Goal: Task Accomplishment & Management: Manage account settings

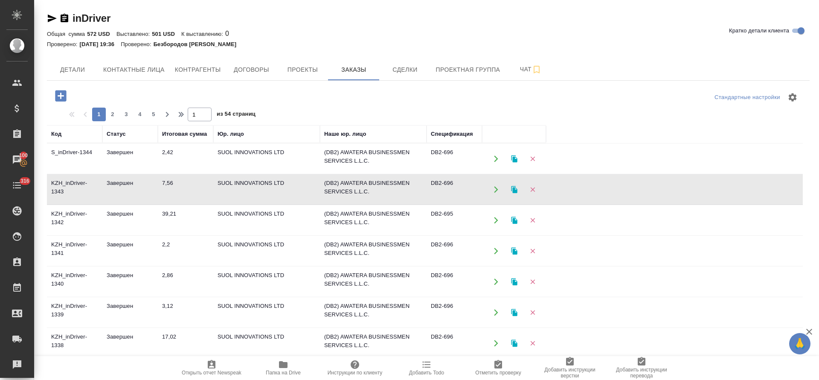
scroll to position [104, 0]
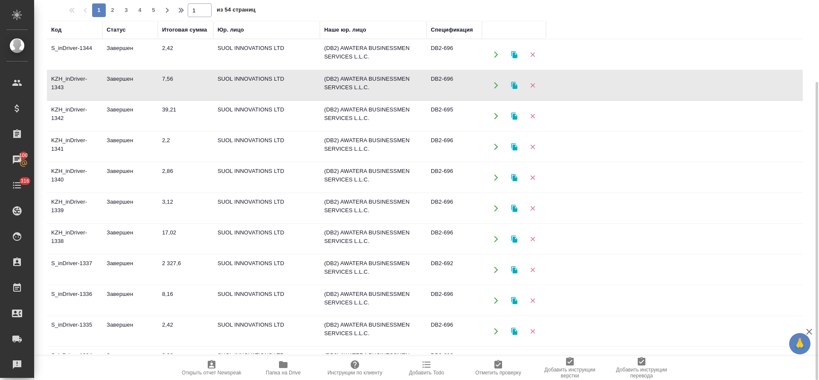
click at [165, 50] on td "2,42" at bounding box center [185, 55] width 55 height 30
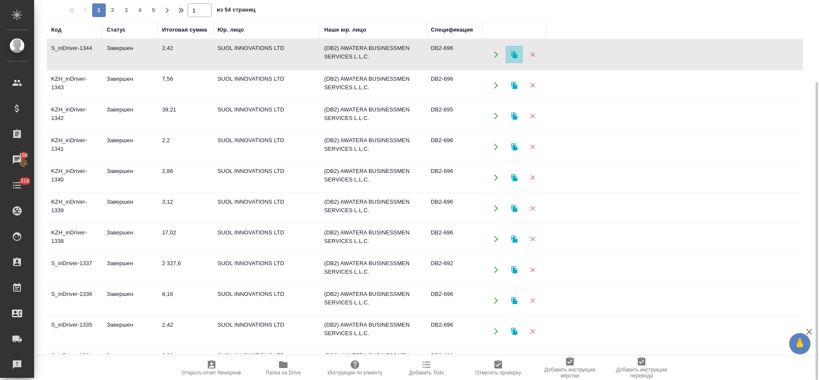
click at [512, 54] on icon "button" at bounding box center [514, 54] width 6 height 7
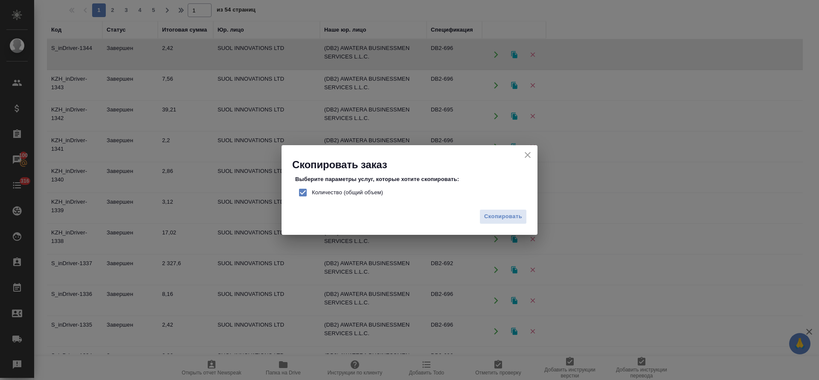
click at [370, 196] on span "Количество (общий объем)" at bounding box center [347, 192] width 71 height 9
click at [312, 196] on input "Количество (общий объем)" at bounding box center [303, 193] width 18 height 18
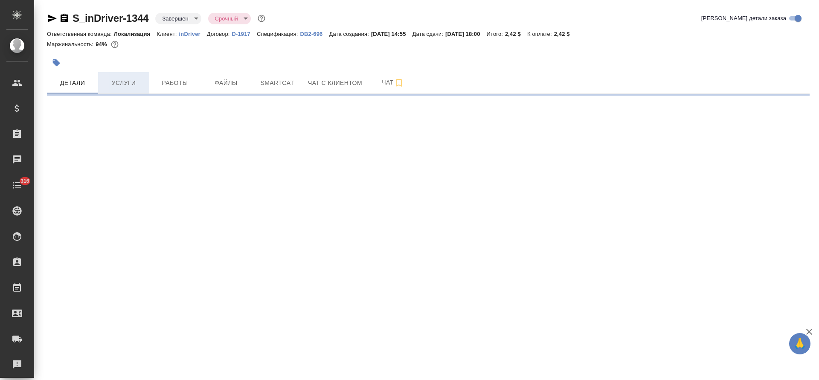
click at [107, 82] on span "Услуги" at bounding box center [123, 83] width 41 height 11
select select "RU"
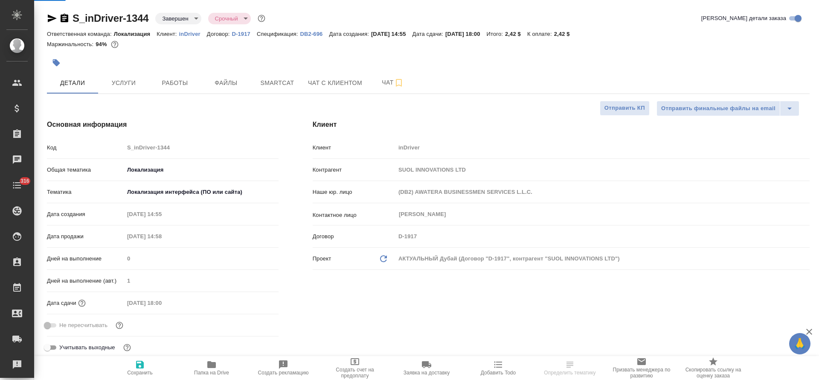
type textarea "x"
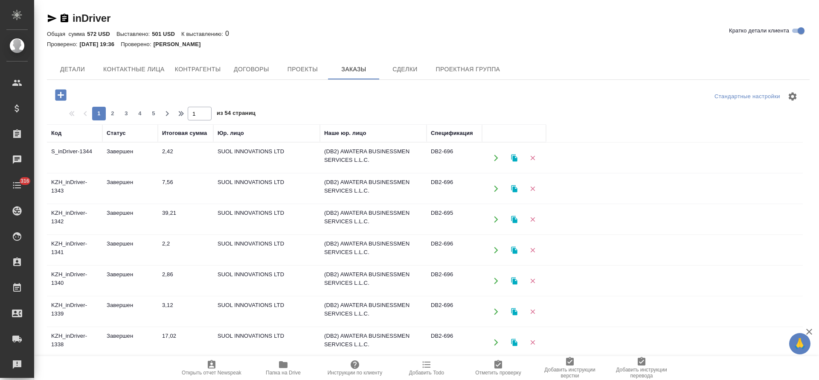
click at [517, 157] on icon "button" at bounding box center [515, 158] width 8 height 8
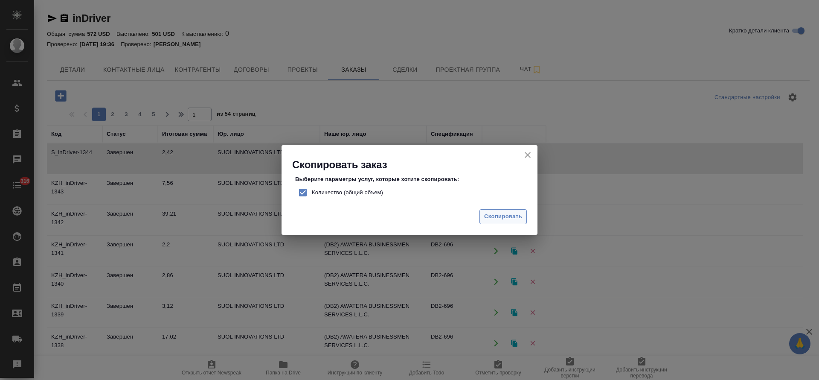
click at [508, 220] on span "Скопировать" at bounding box center [503, 217] width 38 height 10
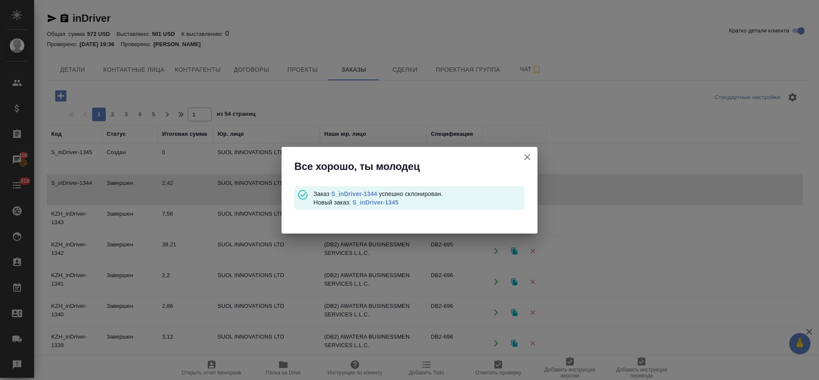
click at [394, 201] on link "S_inDriver-1345" at bounding box center [376, 202] width 46 height 7
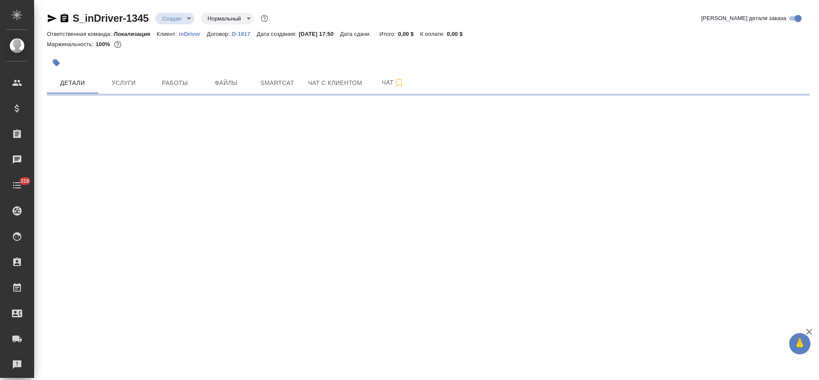
select select "RU"
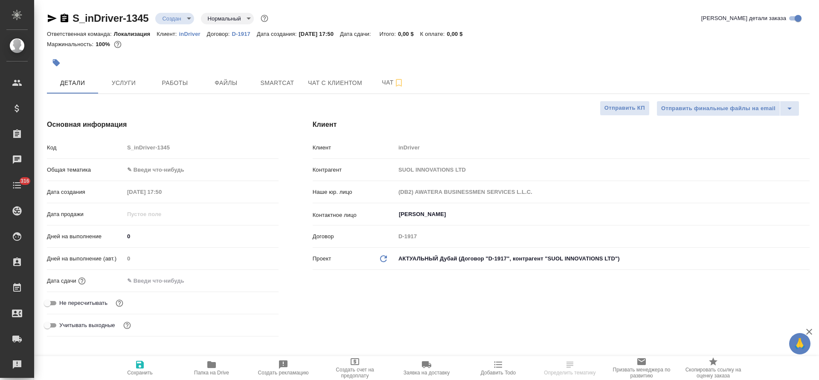
type textarea "x"
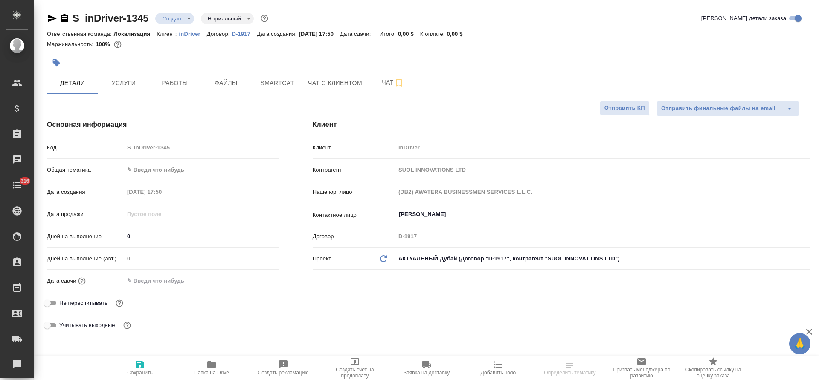
type textarea "x"
click at [145, 165] on body "🙏 .cls-1 fill:#fff; AWATERA Tretyakova Olga Клиенты Спецификации Заказы Чаты 31…" at bounding box center [409, 190] width 819 height 380
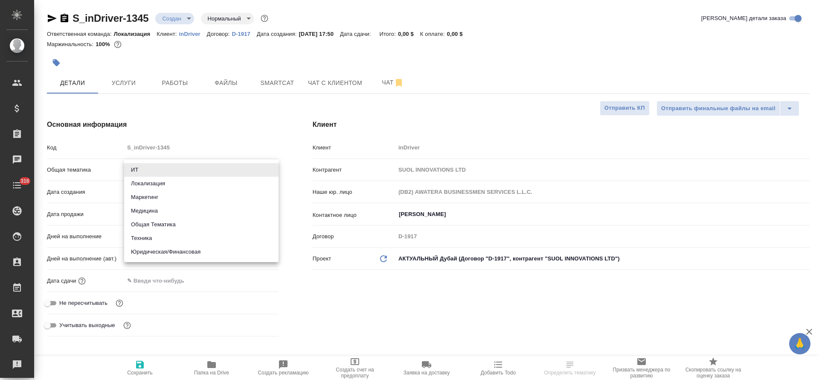
click at [147, 183] on li "Локализация" at bounding box center [201, 184] width 154 height 14
type input "local"
type textarea "x"
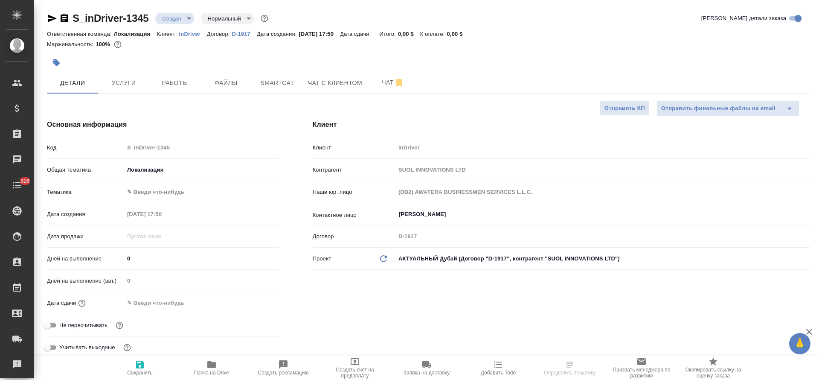
click at [149, 197] on body "🙏 .cls-1 fill:#fff; AWATERA Tretyakova Olga Клиенты Спецификации Заказы Чаты 31…" at bounding box center [409, 190] width 819 height 380
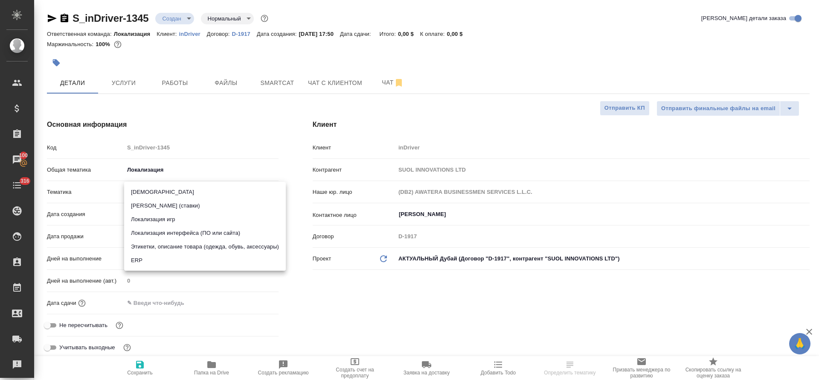
click at [150, 232] on li "Локализация интерфейса (ПО или сайта)" at bounding box center [205, 233] width 162 height 14
type textarea "x"
type input "5a8b8b956a9677013d343e0d"
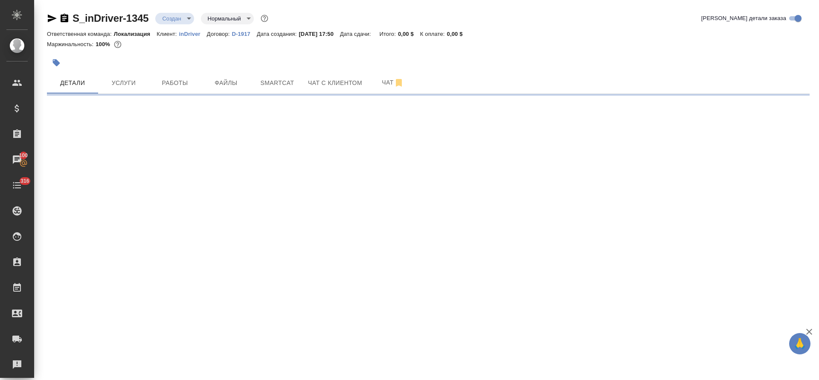
select select "RU"
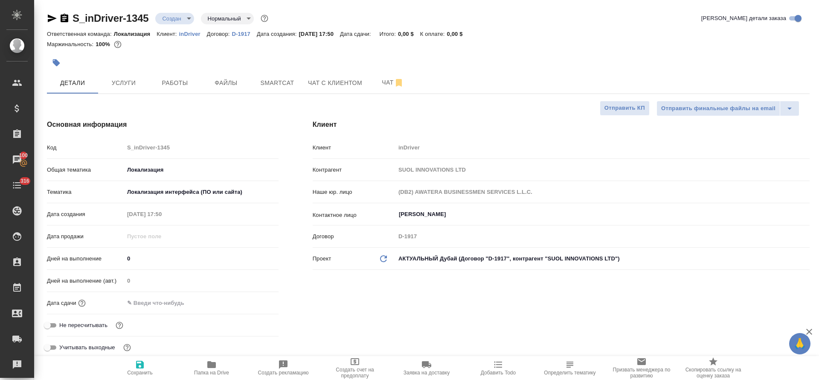
type textarea "x"
click at [146, 300] on input "text" at bounding box center [161, 303] width 75 height 12
click at [257, 304] on icon "button" at bounding box center [254, 302] width 10 height 10
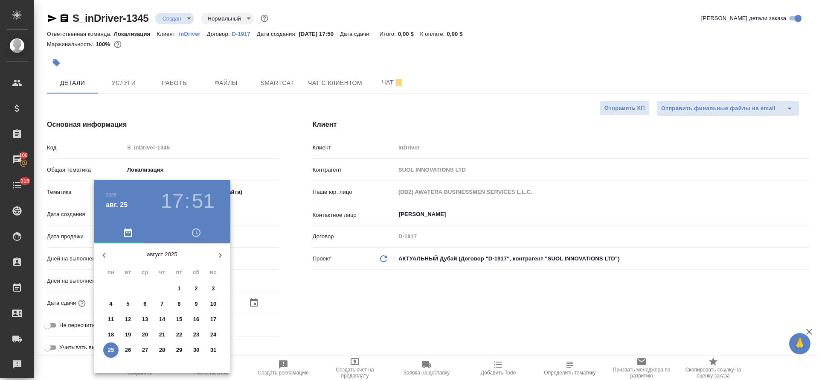
click at [128, 350] on p "26" at bounding box center [128, 350] width 6 height 9
type input "26.08.2025 17:51"
type textarea "x"
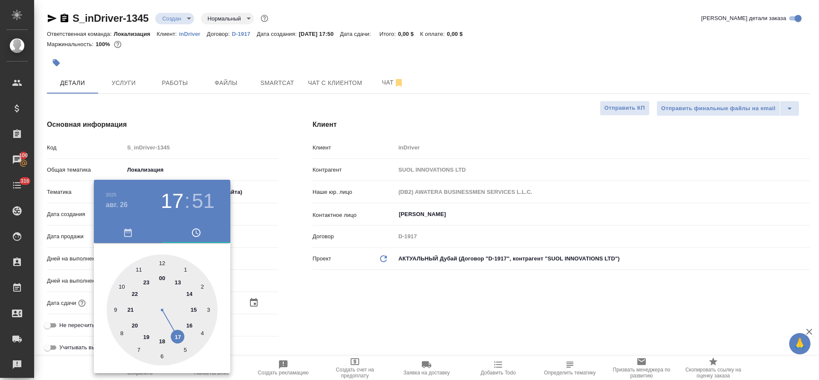
click at [180, 334] on div at bounding box center [162, 309] width 111 height 111
type textarea "x"
click at [161, 262] on div at bounding box center [162, 309] width 111 height 111
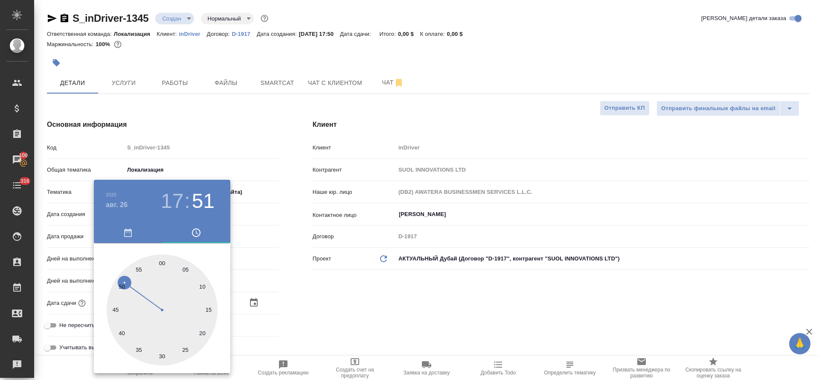
type input "26.08.2025 17:00"
type textarea "x"
click at [337, 288] on div at bounding box center [409, 190] width 819 height 380
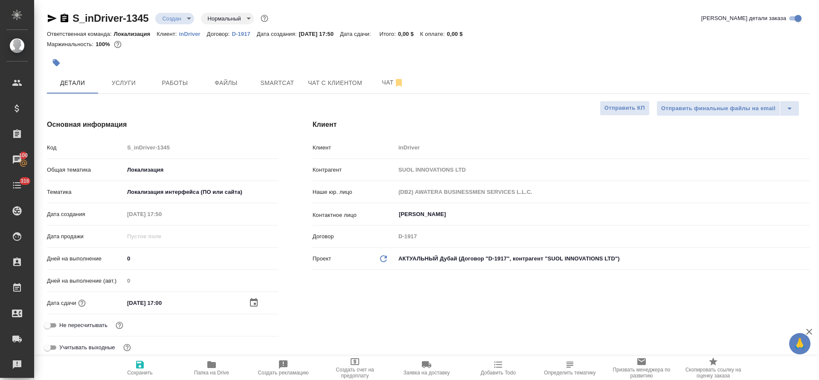
drag, startPoint x: 132, startPoint y: 374, endPoint x: 136, endPoint y: 372, distance: 4.4
click at [131, 373] on span "Сохранить" at bounding box center [140, 373] width 26 height 6
type textarea "x"
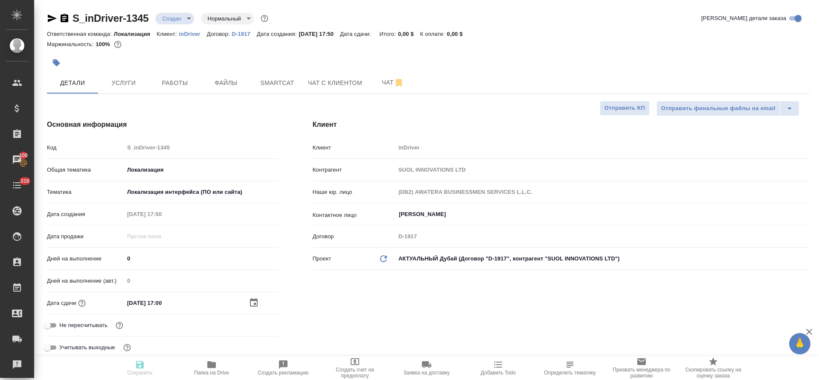
type textarea "x"
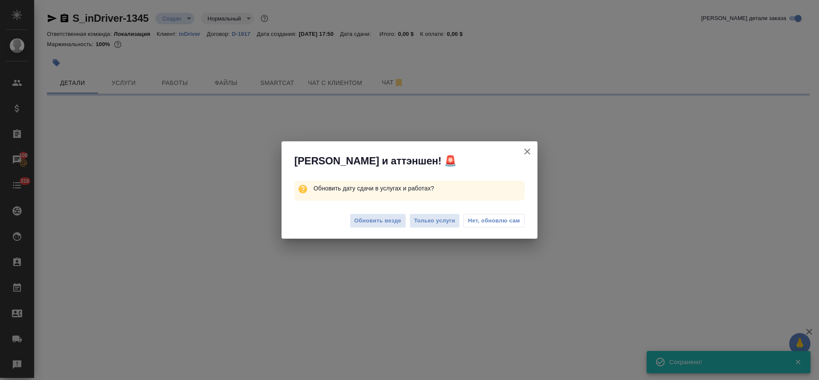
select select "RU"
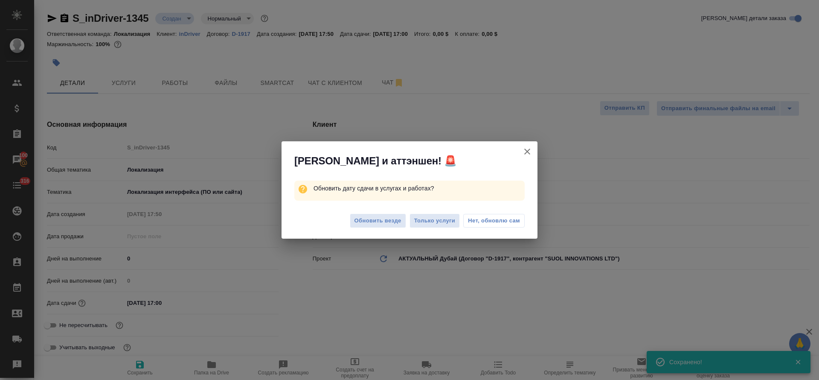
type textarea "x"
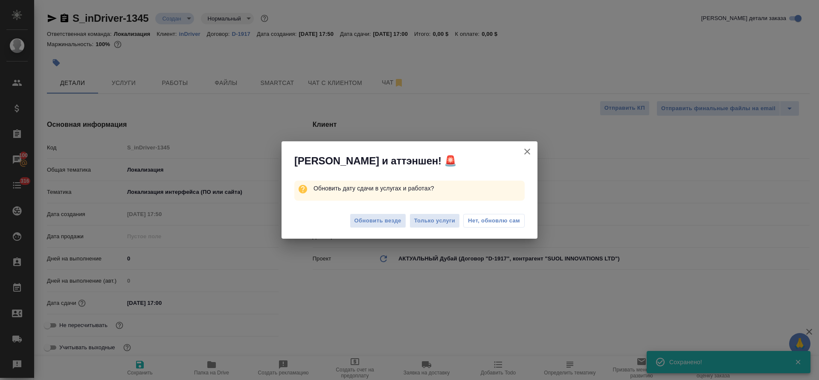
type textarea "x"
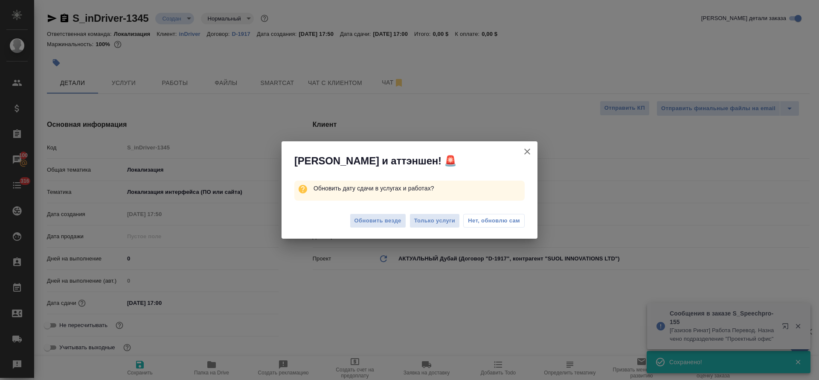
drag, startPoint x: 384, startPoint y: 224, endPoint x: 334, endPoint y: 17, distance: 213.3
click at [383, 224] on span "Обновить везде" at bounding box center [378, 221] width 47 height 10
type textarea "x"
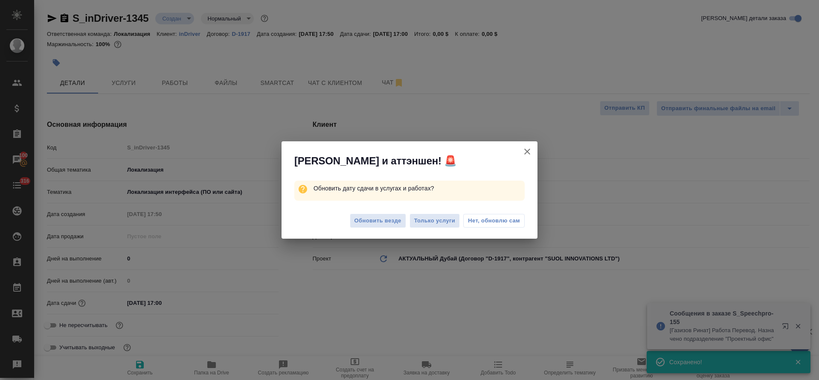
type textarea "x"
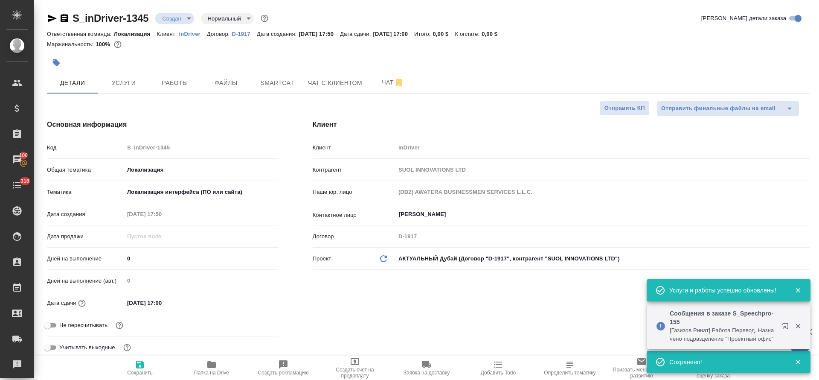
type textarea "x"
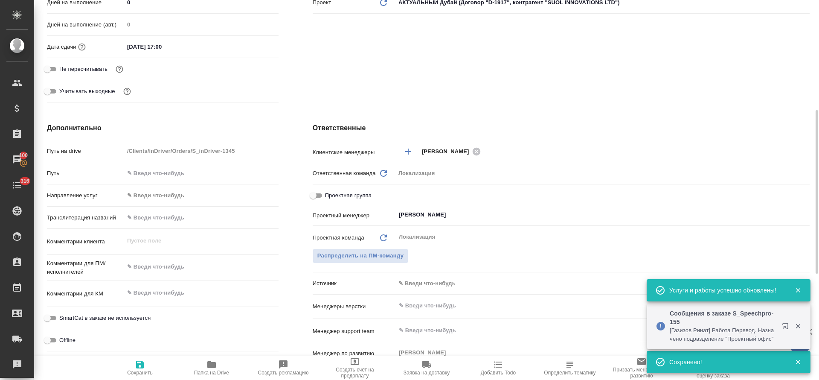
type textarea "x"
click at [154, 296] on textarea at bounding box center [201, 293] width 154 height 15
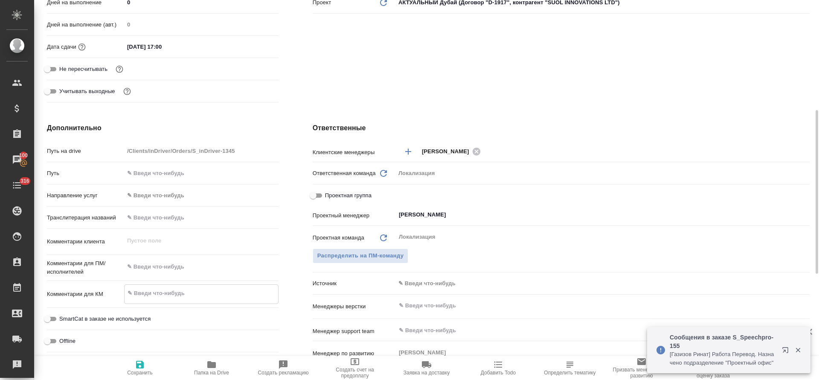
paste textarea "https://indriver.atlassian.net/browse/ML-12766"
type textarea "x"
type textarea "https://indriver.atlassian.net/browse/ML-12766"
type textarea "x"
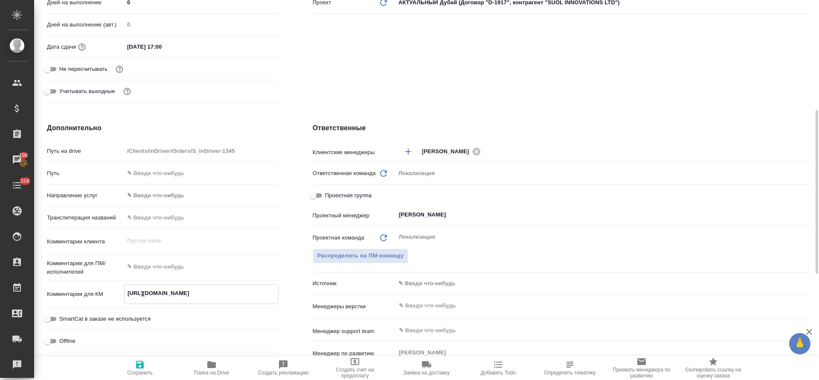
type textarea "https://indriver.atlassian.net/browse/ML-12766"
type textarea "x"
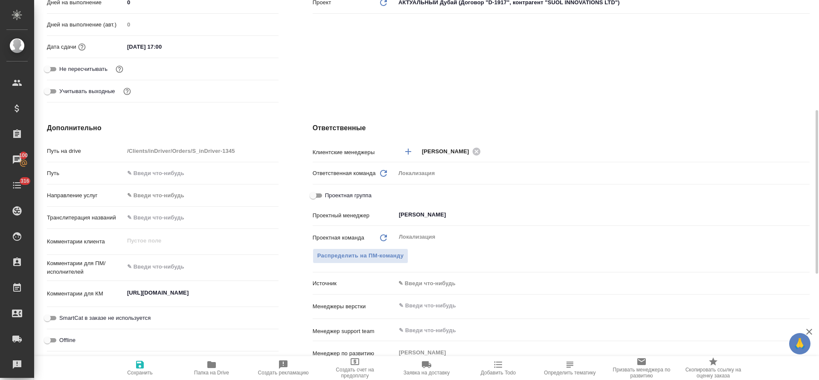
type textarea "x"
click at [178, 268] on textarea at bounding box center [202, 267] width 154 height 15
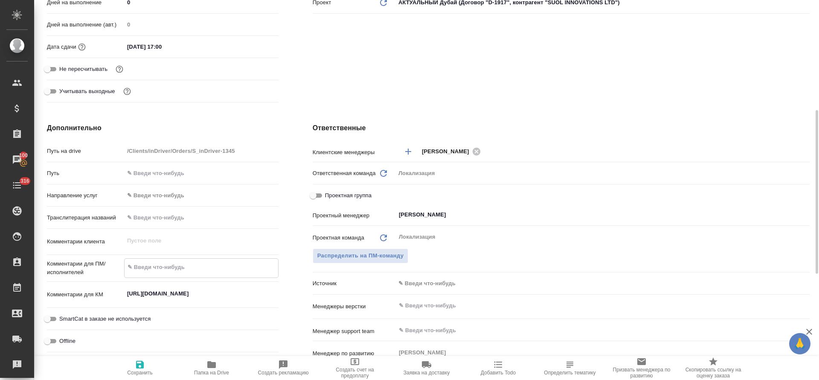
paste textarea "Please explain in detail what to do Please help with localization Character lim…"
type textarea "x"
type textarea "Please explain in detail what to do Please help with localization Character lim…"
type textarea "x"
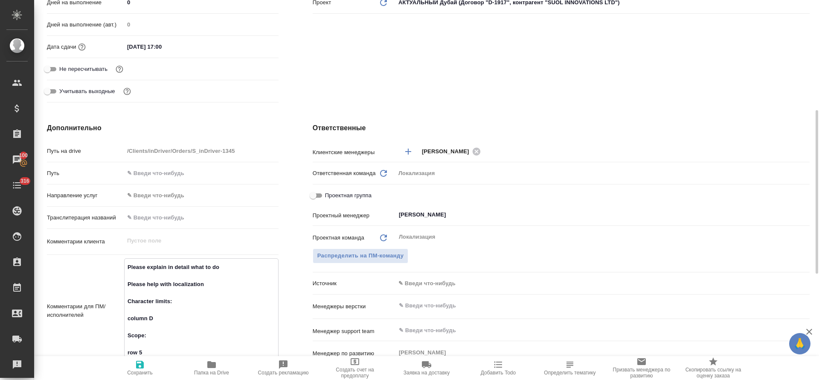
type textarea "Please explain in detail what to do Please help with localization Character lim…"
type textarea "x"
click at [149, 368] on span "Сохранить" at bounding box center [139, 367] width 61 height 16
type textarea "x"
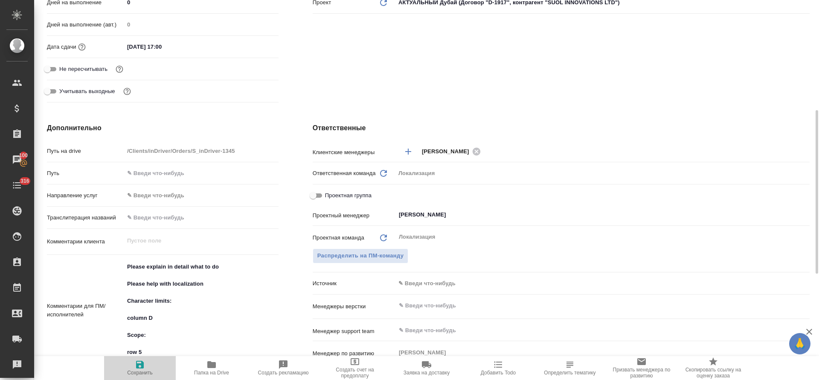
type textarea "x"
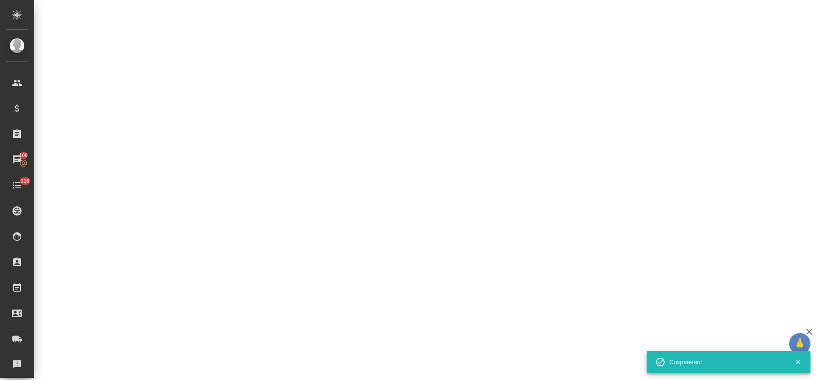
select select "RU"
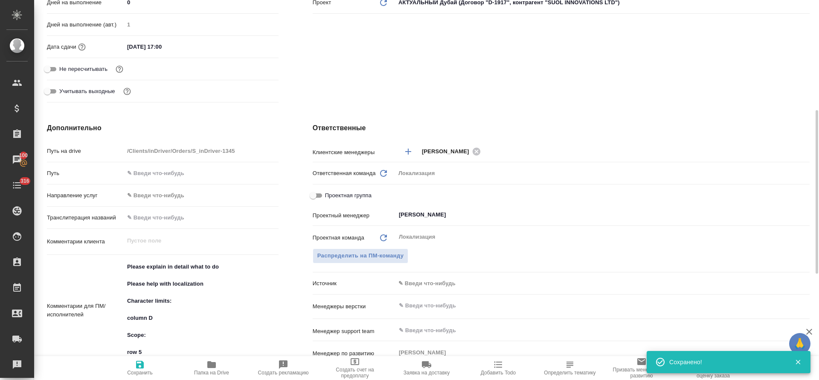
type textarea "x"
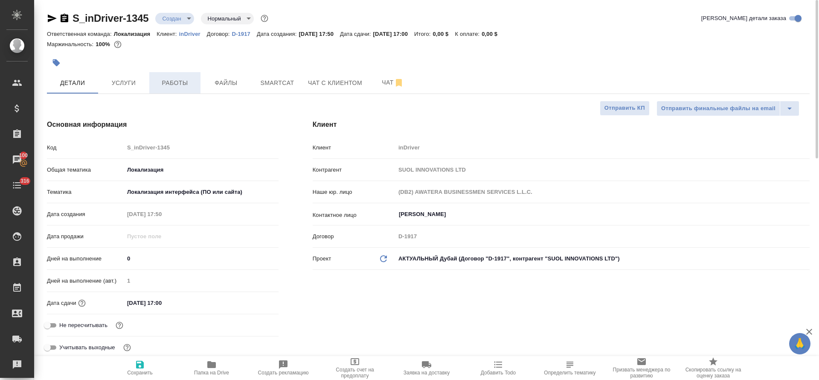
click at [176, 83] on span "Работы" at bounding box center [174, 83] width 41 height 11
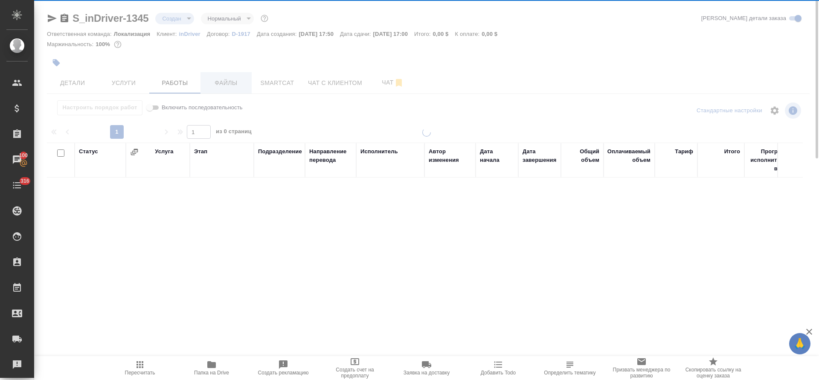
click at [233, 83] on div at bounding box center [426, 178] width 785 height 356
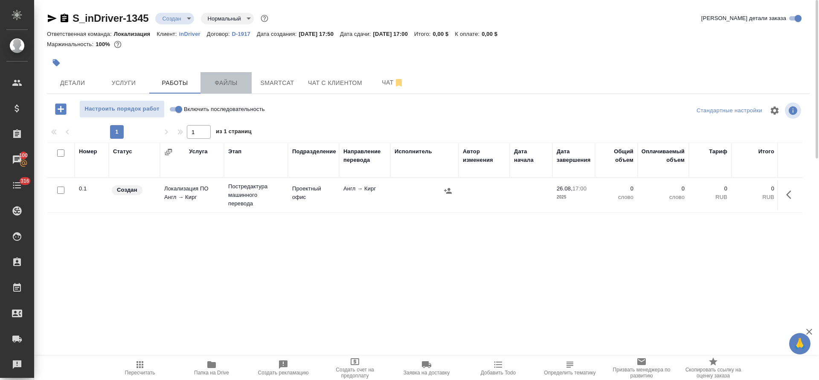
click at [233, 83] on span "Файлы" at bounding box center [226, 83] width 41 height 11
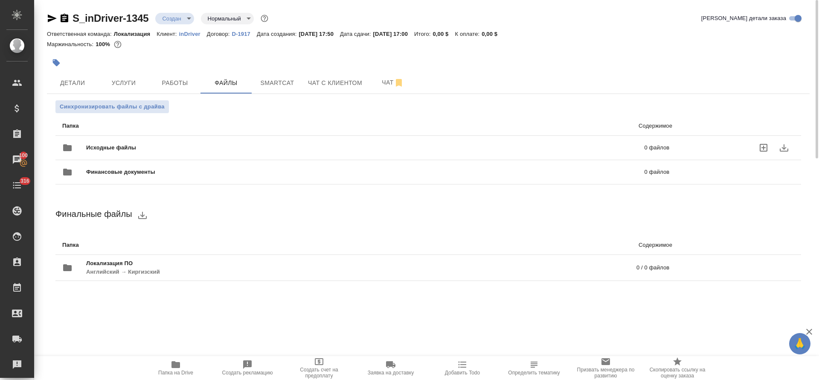
click at [759, 143] on icon "uploadFiles" at bounding box center [764, 148] width 10 height 10
click at [0, 0] on input "uploadFiles" at bounding box center [0, 0] width 0 height 0
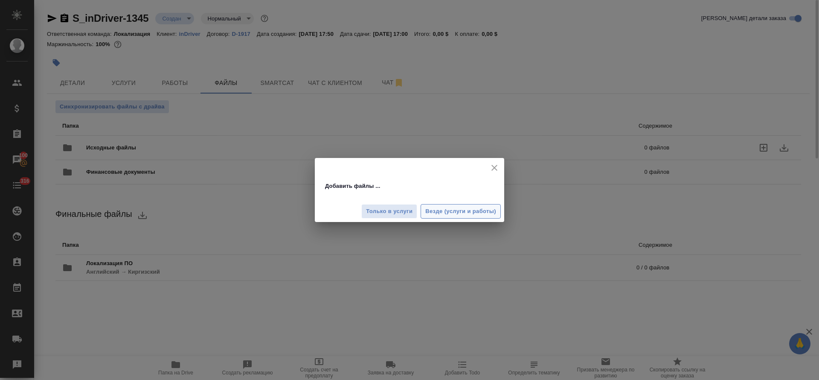
click at [450, 215] on span "Везде (услуги и работы)" at bounding box center [460, 212] width 71 height 10
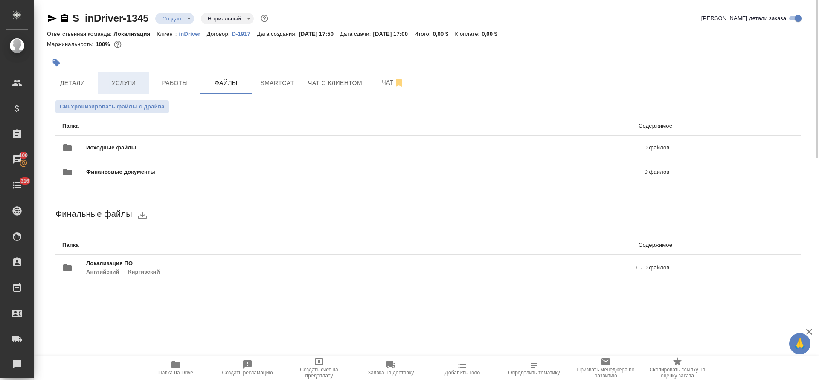
click at [138, 82] on span "Услуги" at bounding box center [123, 83] width 41 height 11
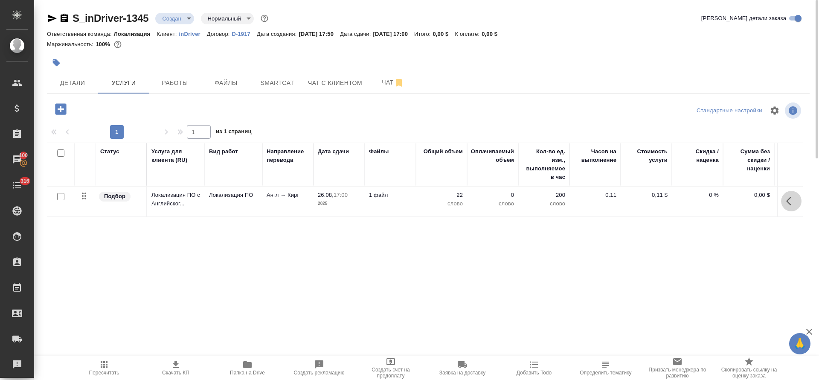
click at [791, 200] on icon "button" at bounding box center [792, 201] width 10 height 10
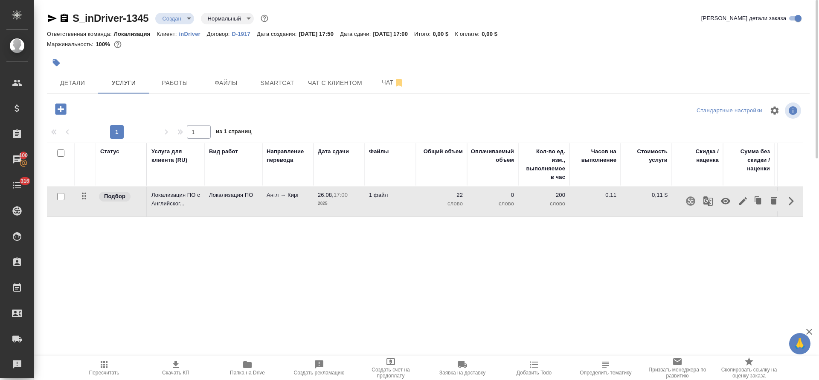
drag, startPoint x: 60, startPoint y: 196, endPoint x: 511, endPoint y: 195, distance: 451.5
click at [61, 195] on input "checkbox" at bounding box center [60, 196] width 7 height 7
checkbox input "true"
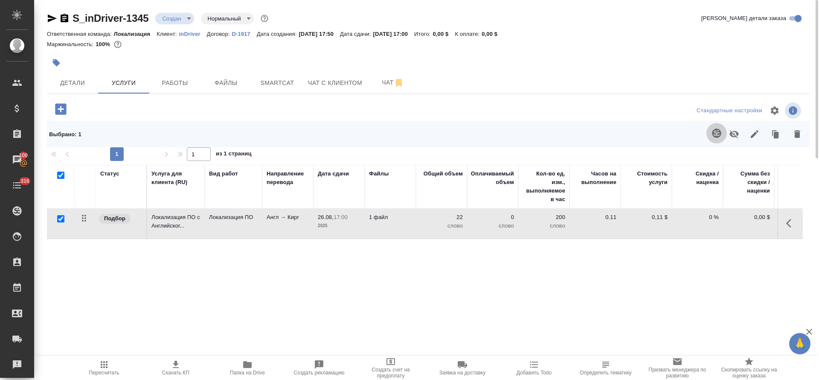
click at [713, 137] on icon "button" at bounding box center [717, 133] width 10 height 10
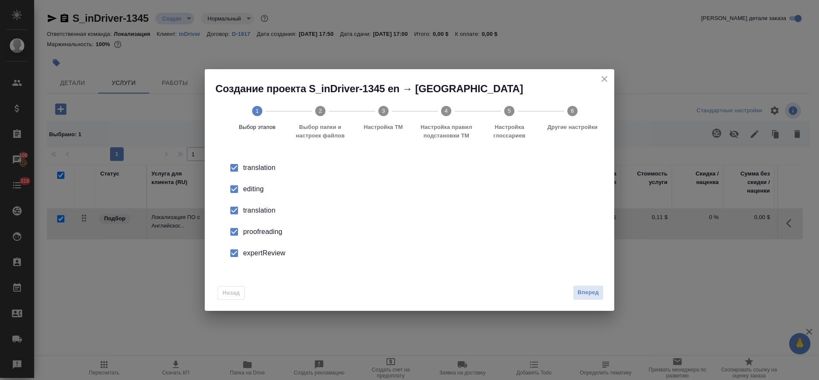
click at [230, 183] on input "checkbox" at bounding box center [234, 189] width 18 height 18
click at [240, 211] on input "checkbox" at bounding box center [234, 210] width 18 height 18
click at [240, 225] on input "checkbox" at bounding box center [234, 232] width 18 height 18
click at [242, 248] on input "checkbox" at bounding box center [234, 253] width 18 height 18
click at [585, 295] on span "Вперед" at bounding box center [588, 293] width 21 height 10
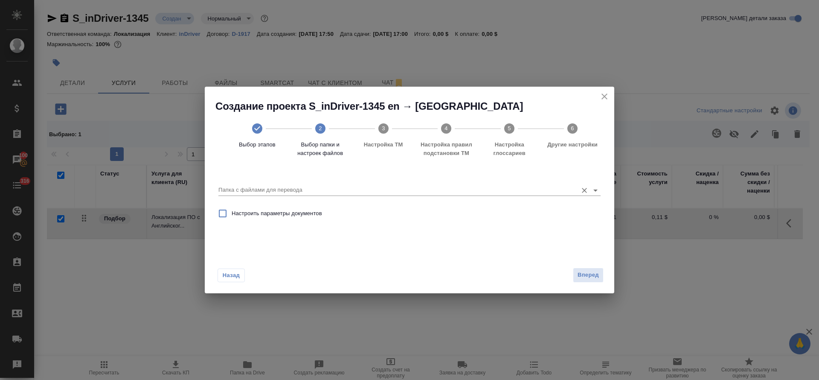
click at [267, 188] on input "Папка с файлами для перевода" at bounding box center [396, 190] width 355 height 10
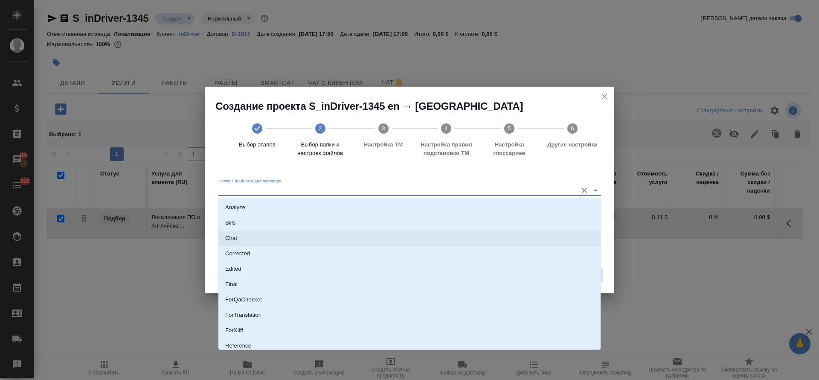
scroll to position [50, 0]
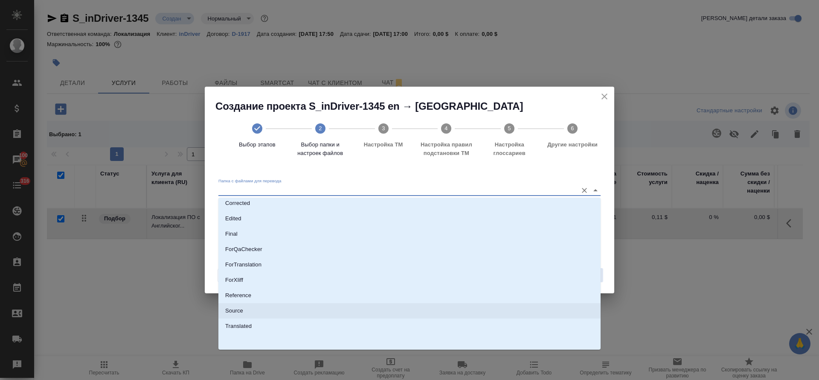
click at [311, 306] on li "Source" at bounding box center [410, 310] width 382 height 15
type input "Source"
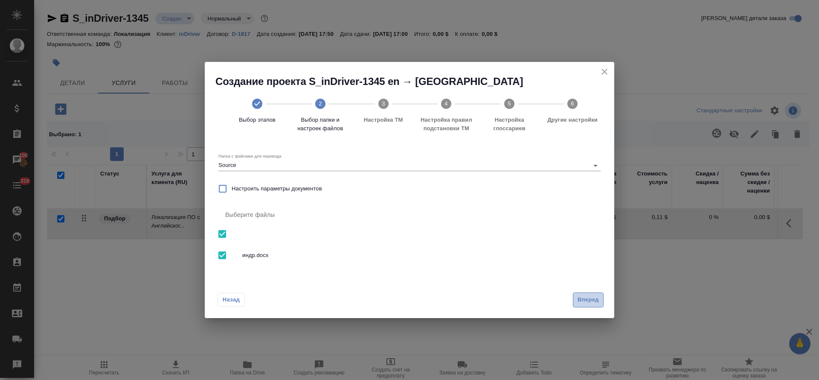
click at [579, 295] on span "Вперед" at bounding box center [588, 300] width 21 height 10
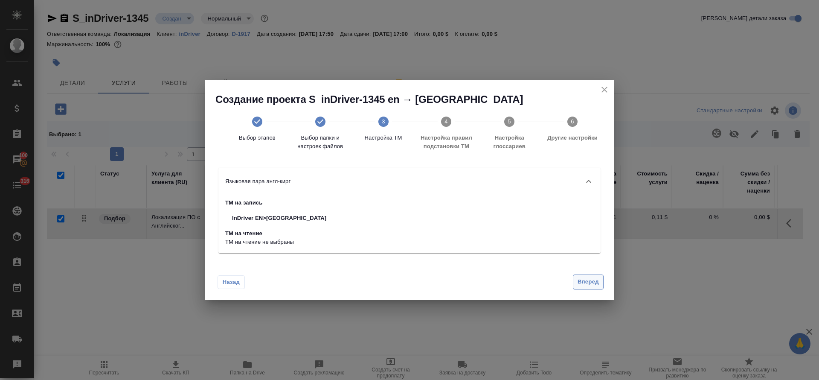
click at [580, 281] on span "Вперед" at bounding box center [588, 282] width 21 height 10
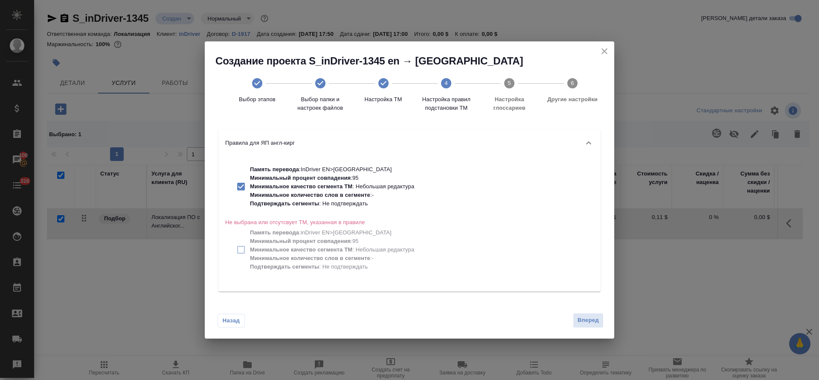
click at [593, 329] on div "Назад Вперед" at bounding box center [410, 318] width 410 height 40
click at [591, 322] on span "Вперед" at bounding box center [588, 320] width 21 height 10
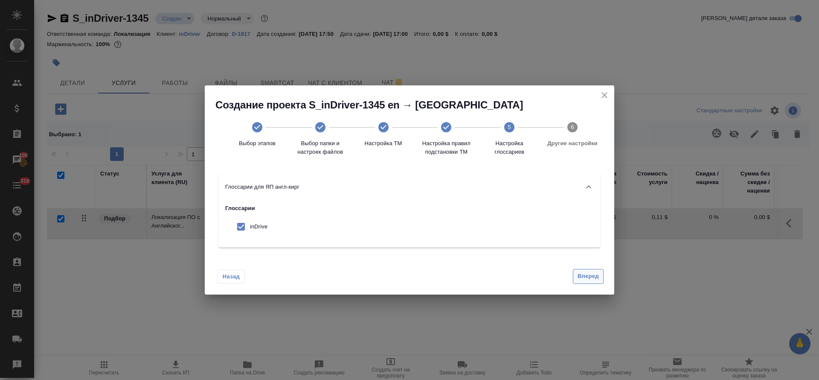
click at [594, 275] on span "Вперед" at bounding box center [588, 276] width 21 height 10
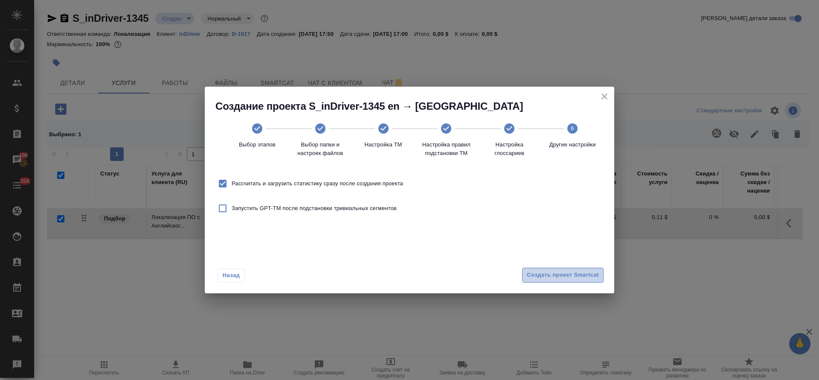
click at [594, 275] on span "Создать проект Smartcat" at bounding box center [563, 275] width 72 height 10
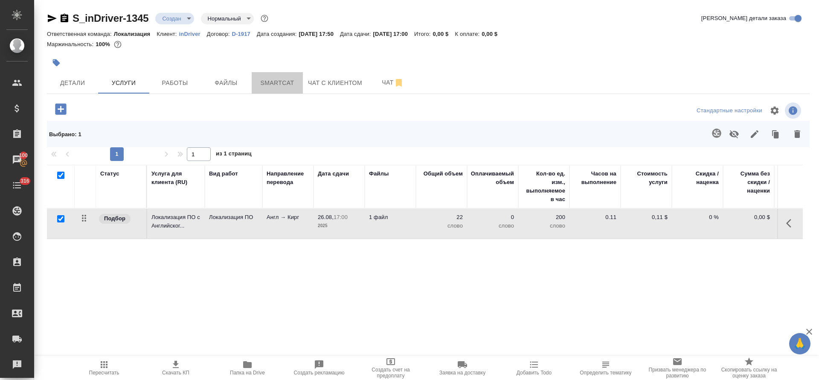
click at [279, 84] on span "Smartcat" at bounding box center [277, 83] width 41 height 11
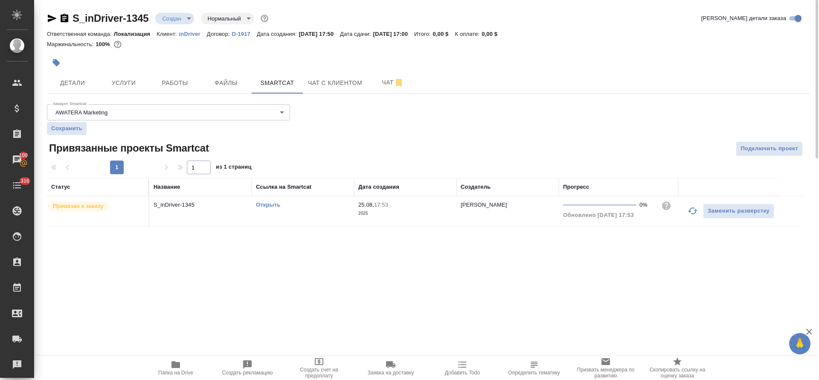
click at [275, 204] on link "Открыть" at bounding box center [268, 204] width 24 height 6
click at [297, 207] on div "Открыть" at bounding box center [303, 205] width 94 height 9
click at [180, 20] on body "🙏 .cls-1 fill:#fff; AWATERA Tretyakova Olga Клиенты Спецификации Заказы 100 Чат…" at bounding box center [409, 190] width 819 height 380
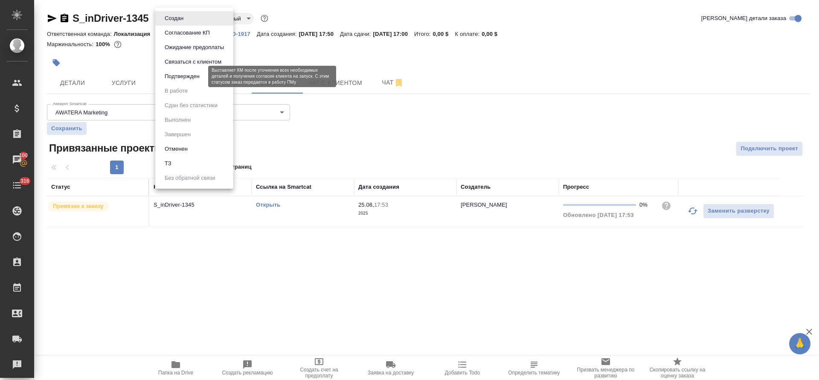
click at [173, 79] on button "Подтвержден" at bounding box center [182, 76] width 40 height 9
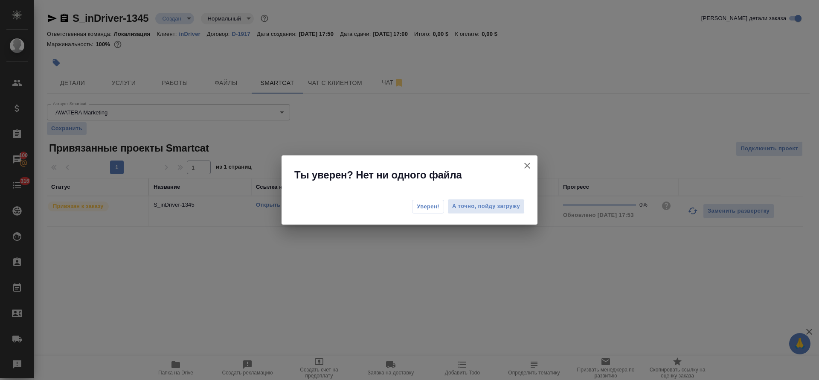
click at [427, 206] on span "Уверен!" at bounding box center [428, 206] width 23 height 9
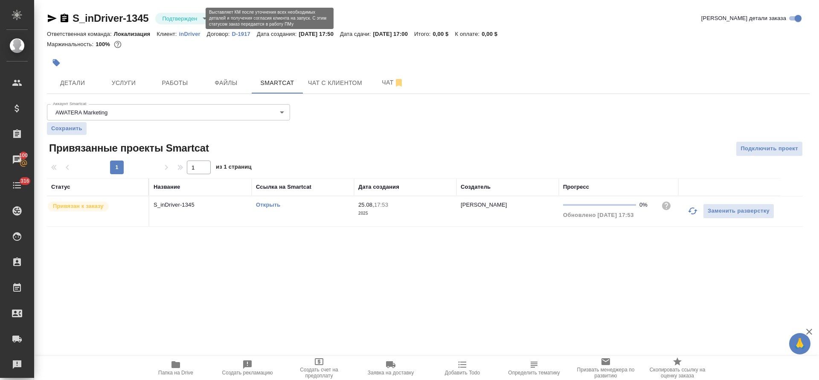
click at [184, 17] on body "🙏 .cls-1 fill:#fff; AWATERA Tretyakova Olga Клиенты Спецификации Заказы 100 Чат…" at bounding box center [409, 190] width 819 height 380
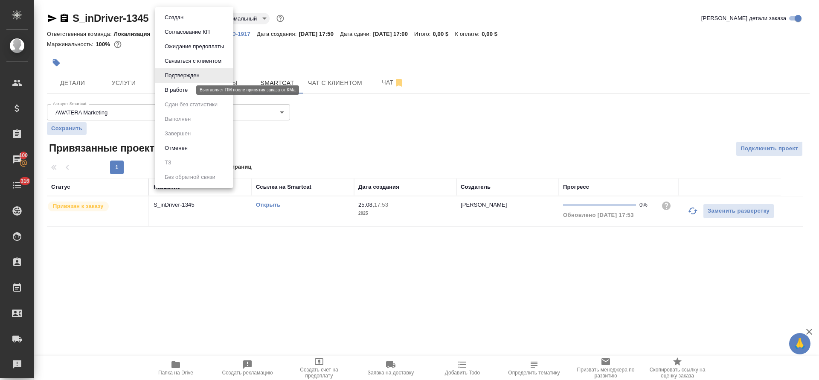
click at [184, 86] on button "В работе" at bounding box center [176, 89] width 28 height 9
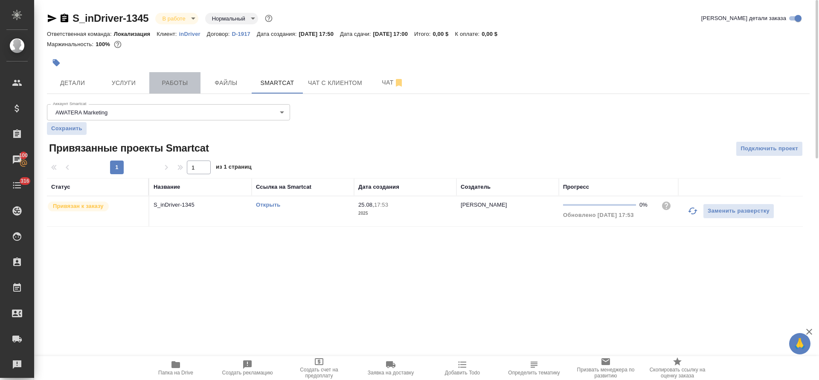
click at [189, 76] on button "Работы" at bounding box center [174, 82] width 51 height 21
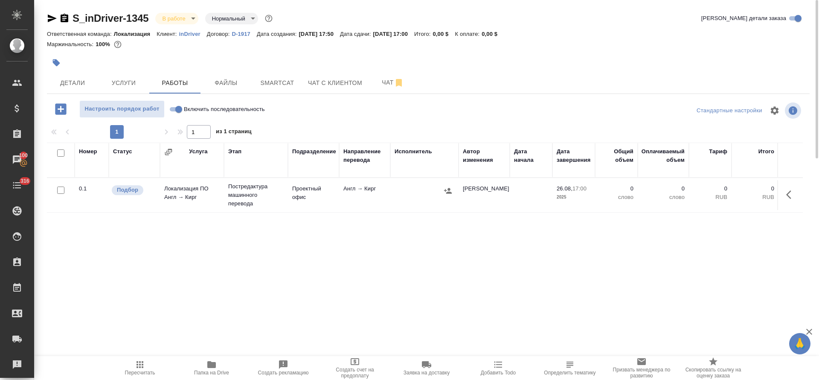
click at [182, 107] on input "Включить последовательность" at bounding box center [178, 109] width 31 height 10
checkbox input "true"
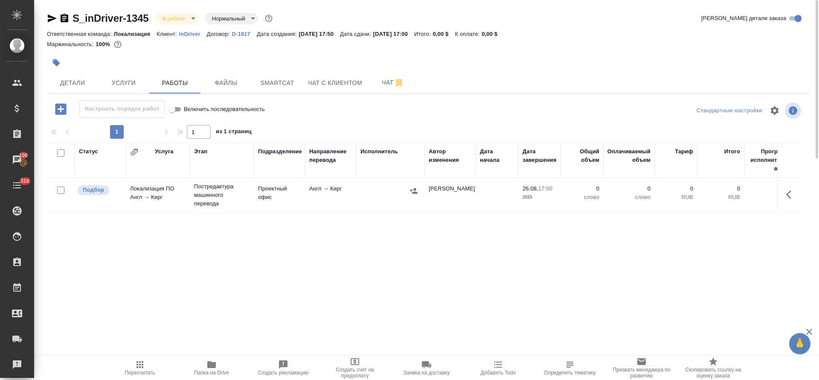
click at [795, 192] on icon "button" at bounding box center [792, 194] width 10 height 10
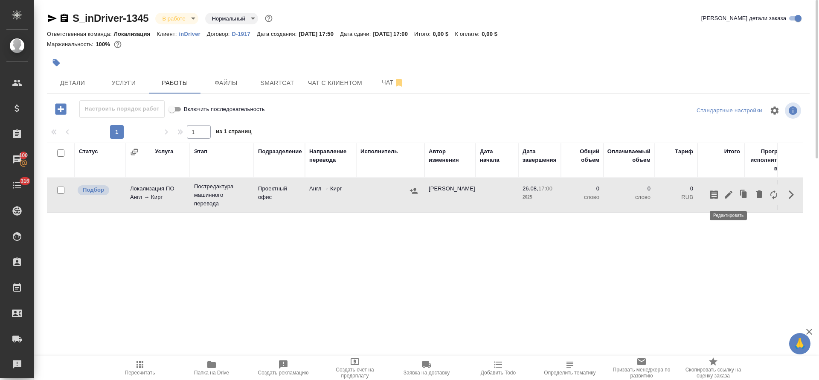
click at [734, 195] on icon "button" at bounding box center [729, 194] width 10 height 10
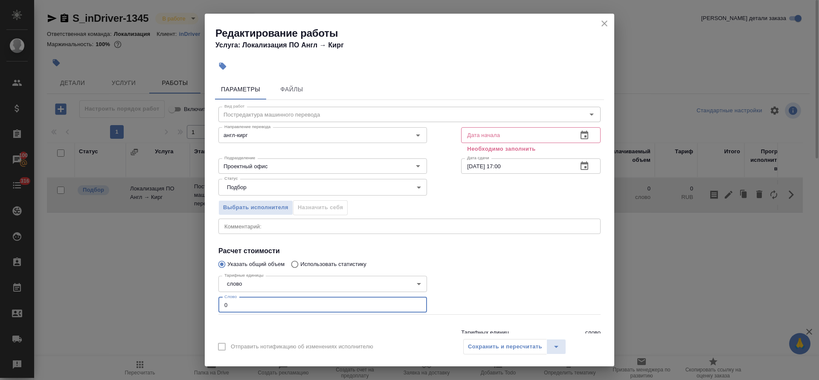
drag, startPoint x: 225, startPoint y: 302, endPoint x: 240, endPoint y: 302, distance: 14.9
click at [240, 302] on input "0" at bounding box center [323, 304] width 209 height 15
type input "9"
click at [581, 131] on icon "button" at bounding box center [585, 135] width 8 height 9
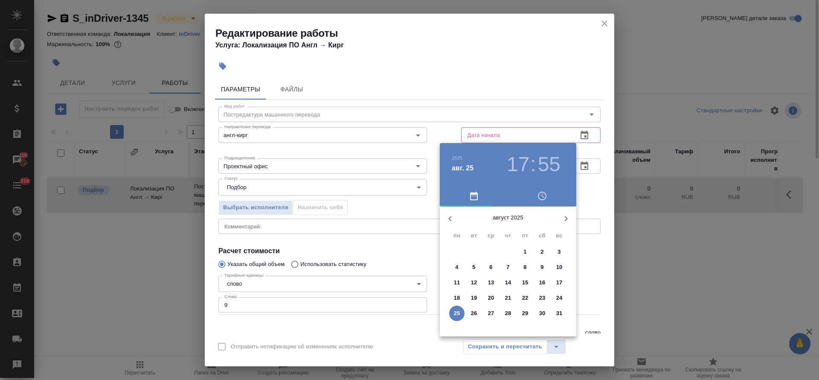
click at [459, 309] on p "25" at bounding box center [457, 313] width 6 height 9
type input "25.08.2025 17:55"
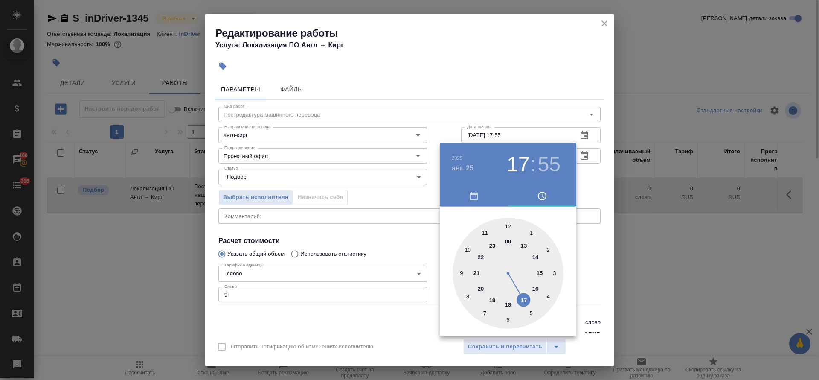
click at [350, 238] on div at bounding box center [409, 190] width 819 height 380
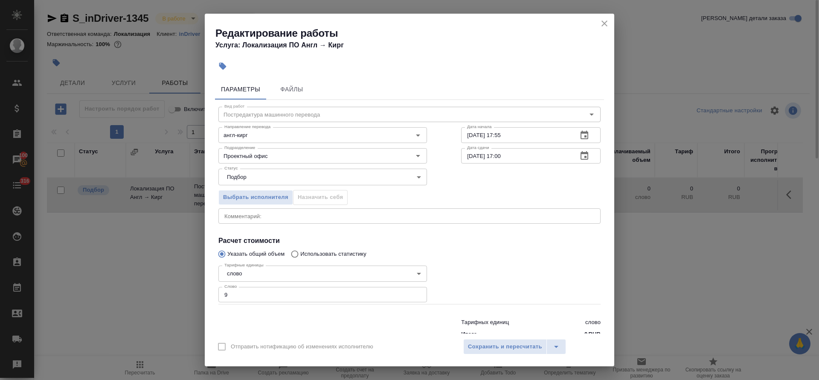
click at [581, 155] on button "button" at bounding box center [584, 156] width 20 height 20
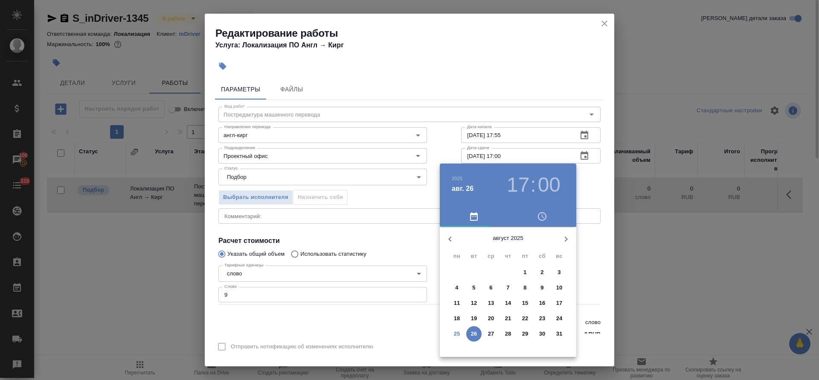
click at [515, 186] on h3 "17" at bounding box center [518, 185] width 23 height 24
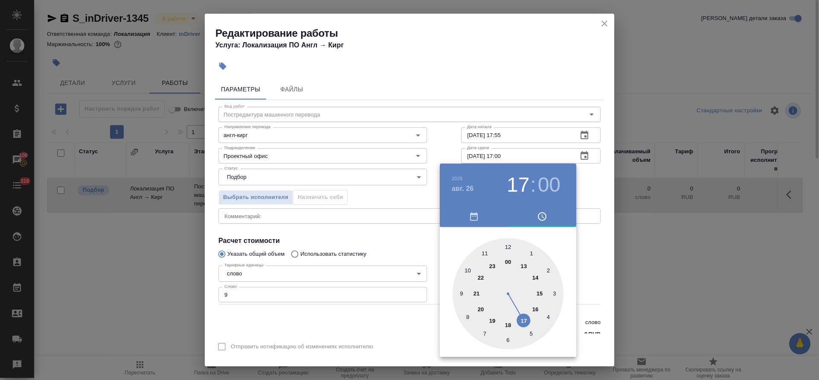
click at [537, 277] on div at bounding box center [508, 293] width 111 height 111
type input "26.08.2025 14:00"
drag, startPoint x: 284, startPoint y: 239, endPoint x: 306, endPoint y: 258, distance: 29.3
click at [284, 239] on div at bounding box center [409, 190] width 819 height 380
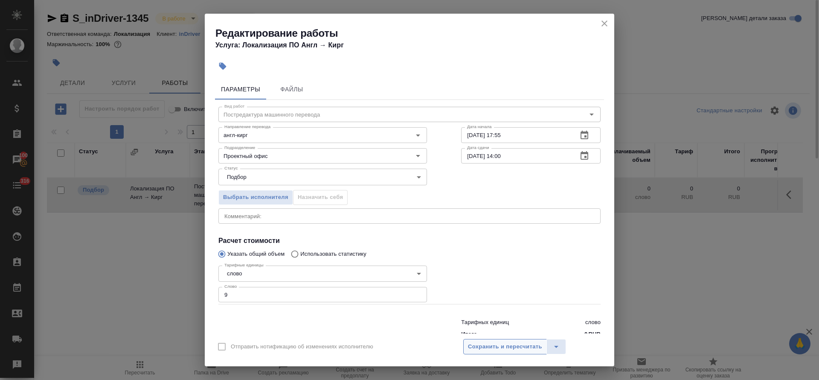
click at [492, 351] on button "Сохранить и пересчитать" at bounding box center [505, 346] width 84 height 15
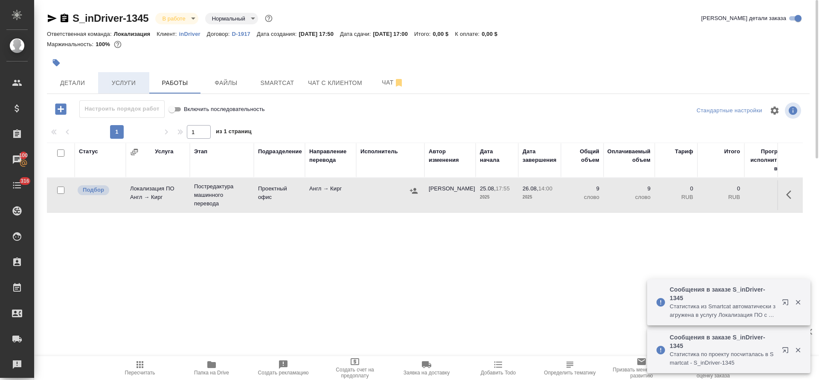
click at [125, 87] on span "Услуги" at bounding box center [123, 83] width 41 height 11
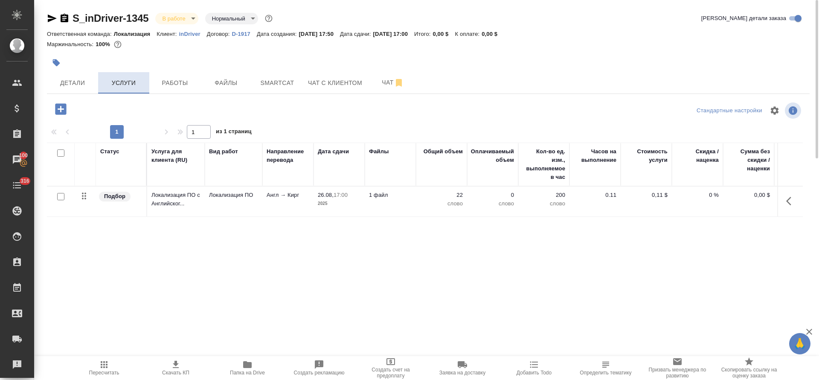
click at [127, 89] on button "Услуги" at bounding box center [123, 82] width 51 height 21
drag, startPoint x: 792, startPoint y: 201, endPoint x: 769, endPoint y: 216, distance: 28.3
click at [790, 200] on icon "button" at bounding box center [792, 201] width 10 height 10
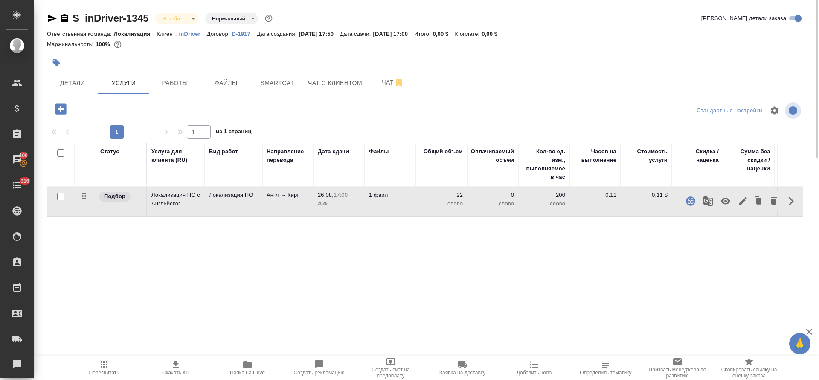
click at [743, 201] on icon "button" at bounding box center [744, 201] width 8 height 8
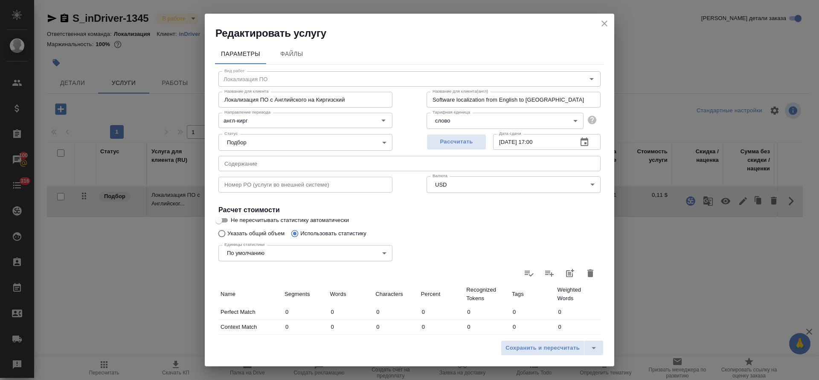
click at [285, 167] on input "text" at bounding box center [410, 163] width 382 height 15
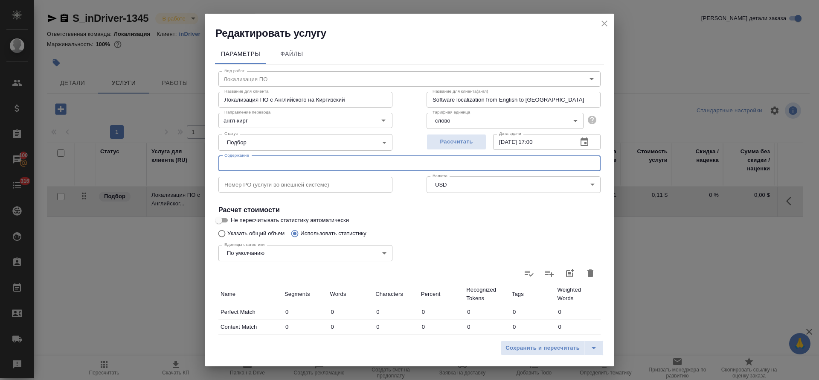
paste input "IC - PX - Multi - Regular content - September'25 Localization-Kyrgyz"
type input "IC - PX - Multi - Regular content - September'25 Localization-Kyrgyz"
drag, startPoint x: 532, startPoint y: 350, endPoint x: 532, endPoint y: 346, distance: 4.7
click at [532, 350] on span "Сохранить и пересчитать" at bounding box center [543, 348] width 74 height 10
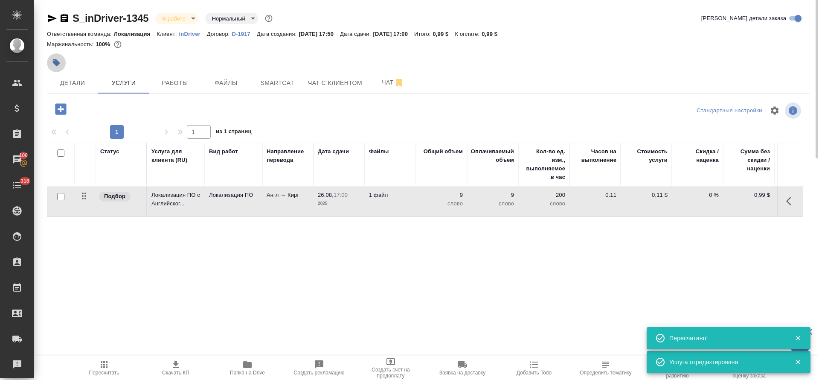
click at [50, 61] on button "button" at bounding box center [56, 62] width 19 height 19
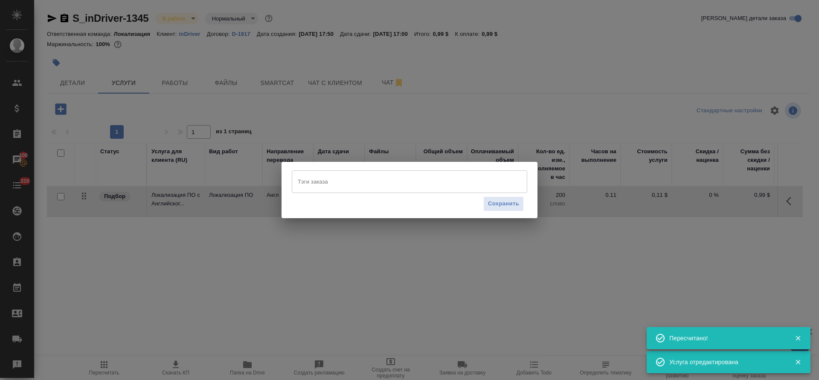
click at [303, 182] on input "Тэги заказа" at bounding box center [402, 181] width 212 height 15
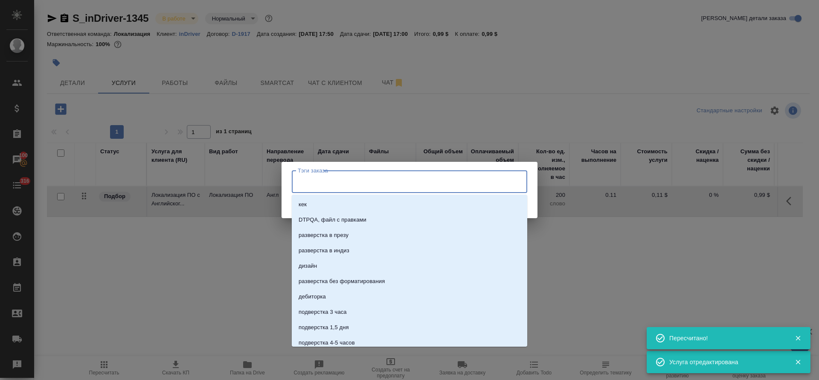
paste input "ML-12766"
type input "ML-12766"
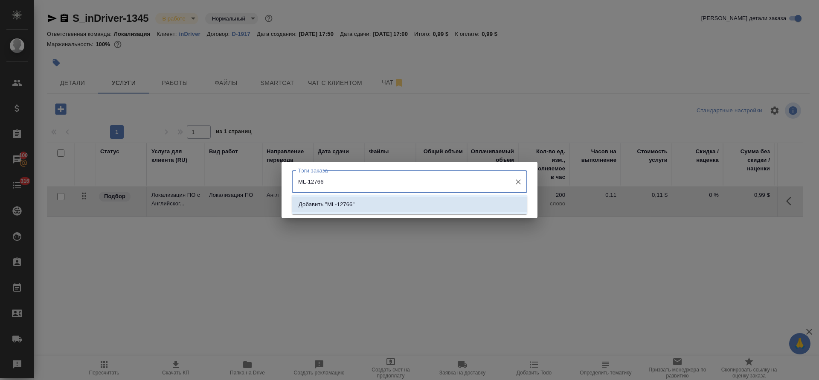
click at [404, 209] on li "Добавить "ML-12766"" at bounding box center [410, 204] width 236 height 15
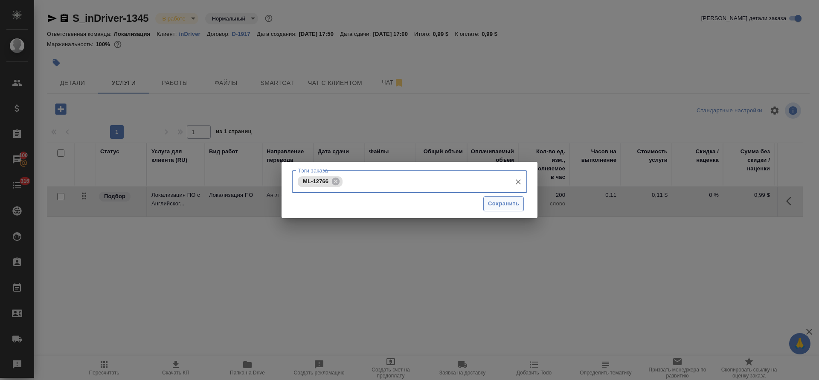
click at [491, 209] on button "Сохранить" at bounding box center [504, 203] width 41 height 15
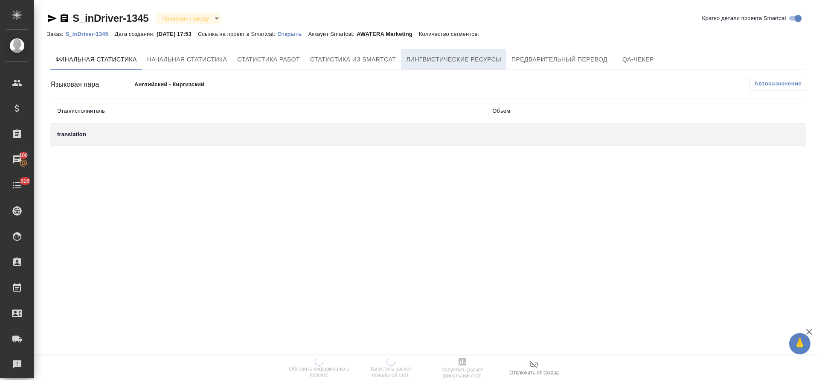
click at [487, 59] on span "Лингвистические ресурсы" at bounding box center [453, 59] width 95 height 11
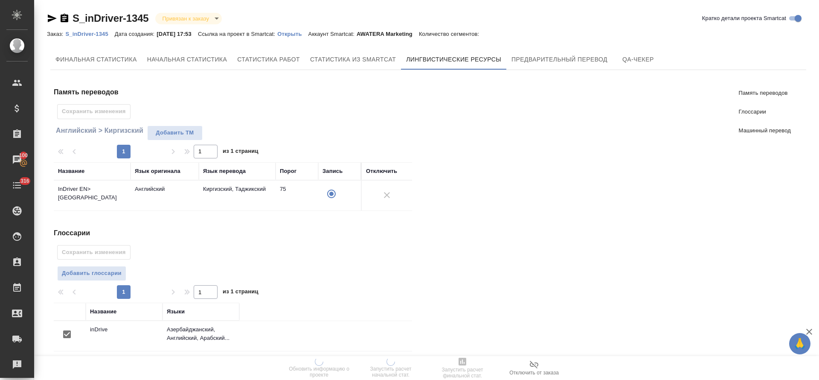
scroll to position [133, 0]
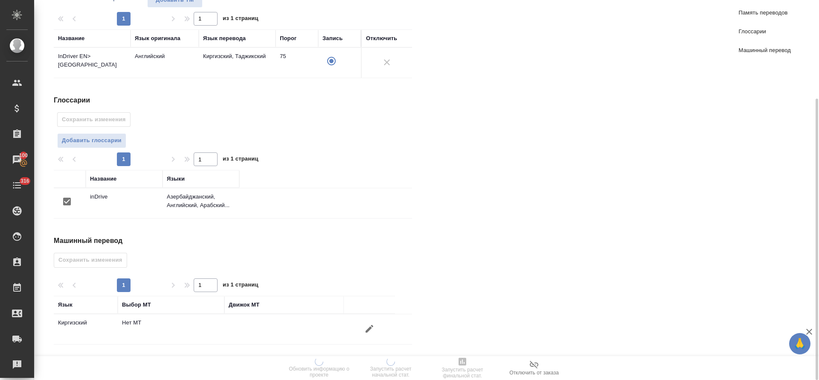
click at [366, 324] on icon "button" at bounding box center [369, 328] width 10 height 10
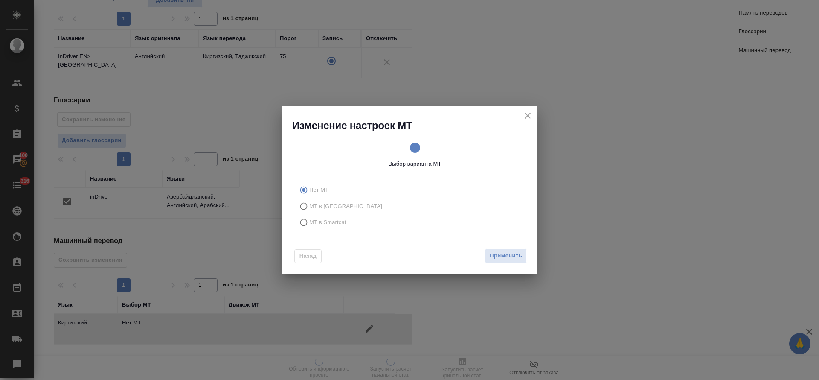
click at [328, 223] on span "МТ в Smartcat" at bounding box center [327, 222] width 37 height 9
click at [309, 223] on input "МТ в Smartcat" at bounding box center [303, 222] width 14 height 16
radio input "true"
click at [522, 248] on button "Вперед" at bounding box center [511, 255] width 31 height 15
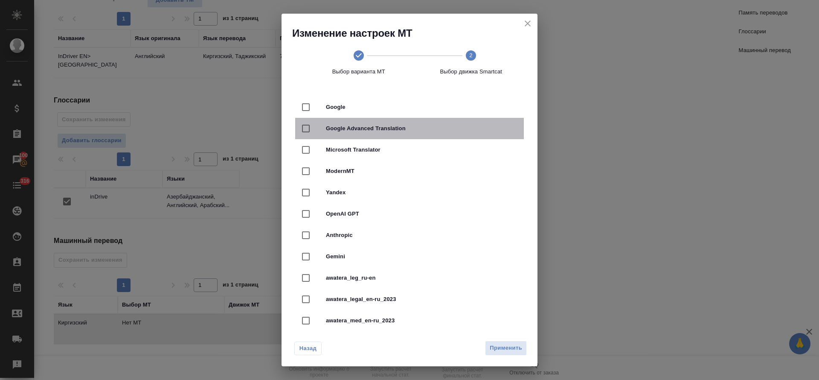
click at [410, 129] on span "Google Advanced Translation" at bounding box center [421, 128] width 191 height 9
checkbox input "true"
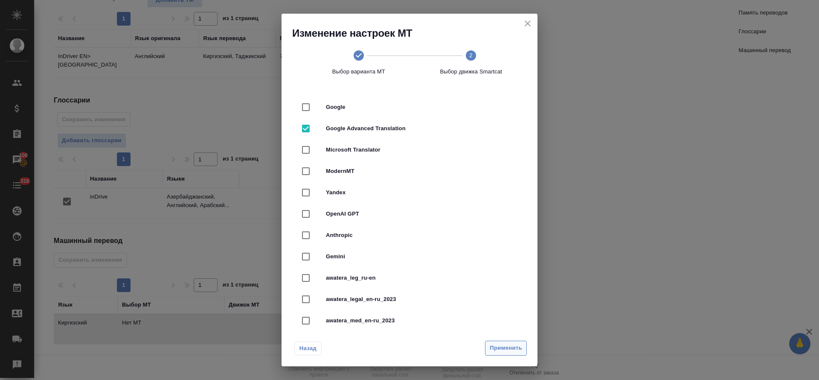
click at [509, 349] on span "Применить" at bounding box center [506, 348] width 32 height 10
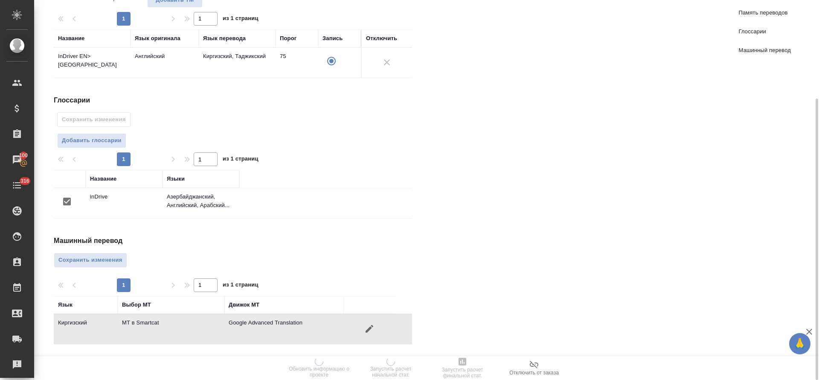
click at [102, 264] on span "Сохранить изменения" at bounding box center [90, 260] width 64 height 10
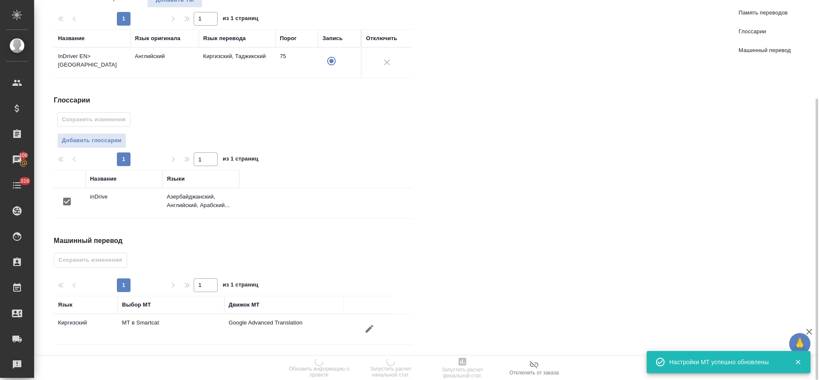
scroll to position [0, 0]
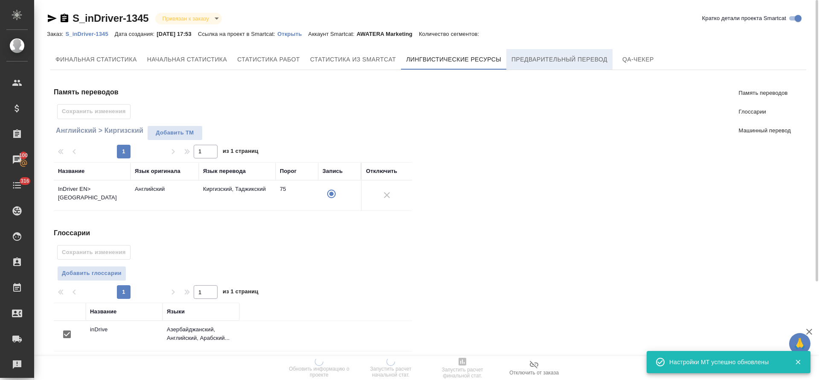
click at [559, 53] on button "Предварительный перевод" at bounding box center [560, 59] width 106 height 20
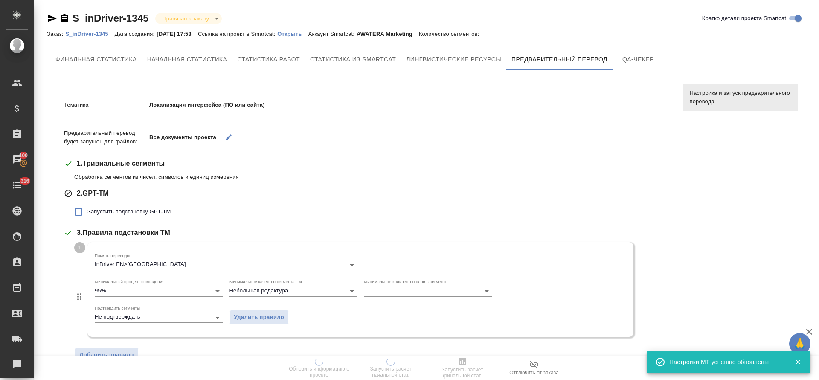
scroll to position [202, 0]
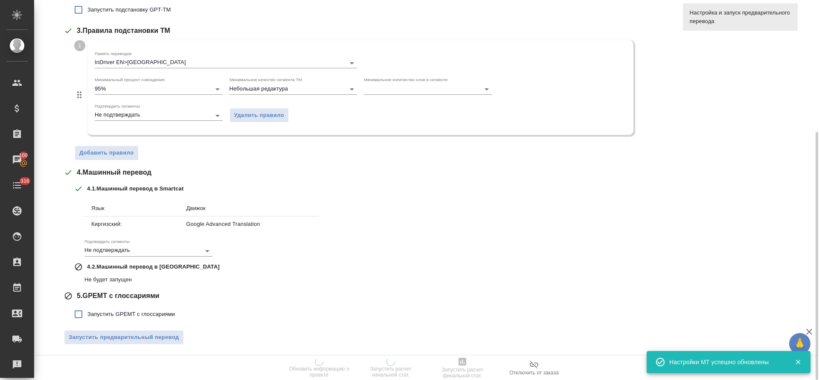
click at [140, 323] on div "Тематика Локализация интерфейса (ПО или сайта) Предварительный перевод будет за…" at bounding box center [367, 120] width 606 height 463
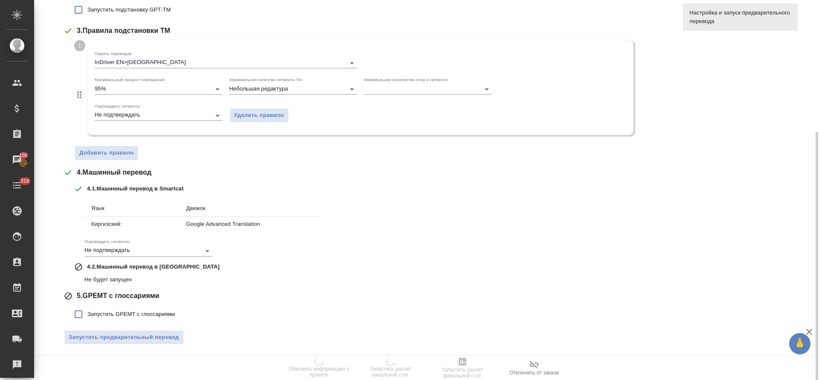
click at [138, 312] on span "Запустить GPEMT с глоссариями" at bounding box center [130, 314] width 87 height 9
click at [87, 312] on input "Запустить GPEMT с глоссариями" at bounding box center [79, 314] width 18 height 18
checkbox input "true"
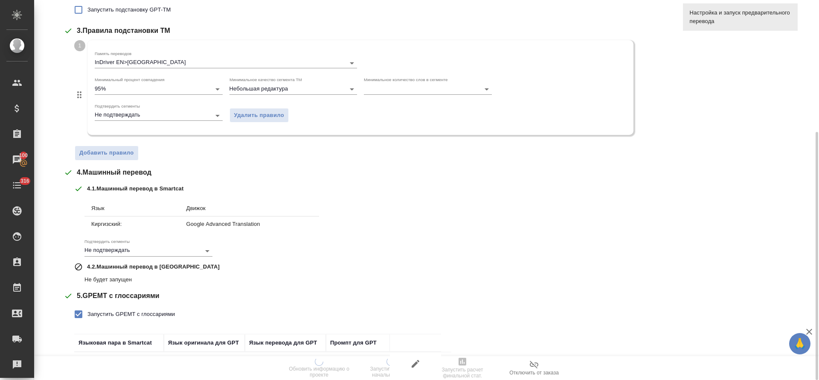
scroll to position [261, 0]
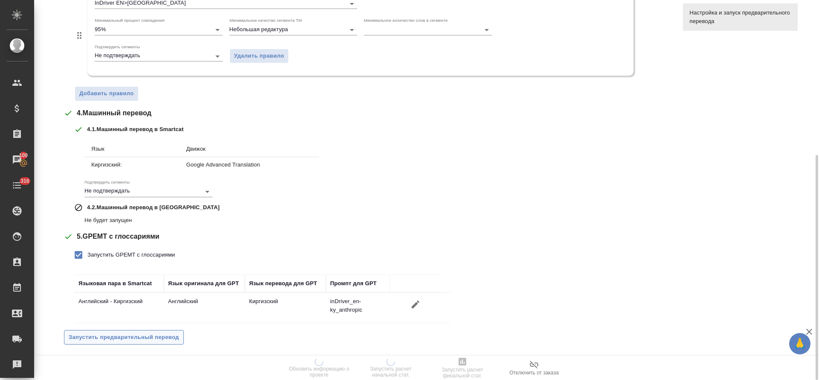
click at [143, 335] on span "Запустить предварительный перевод" at bounding box center [124, 337] width 111 height 10
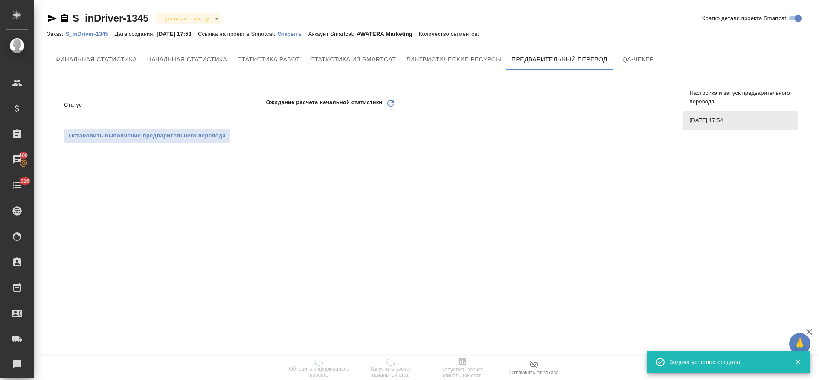
scroll to position [0, 0]
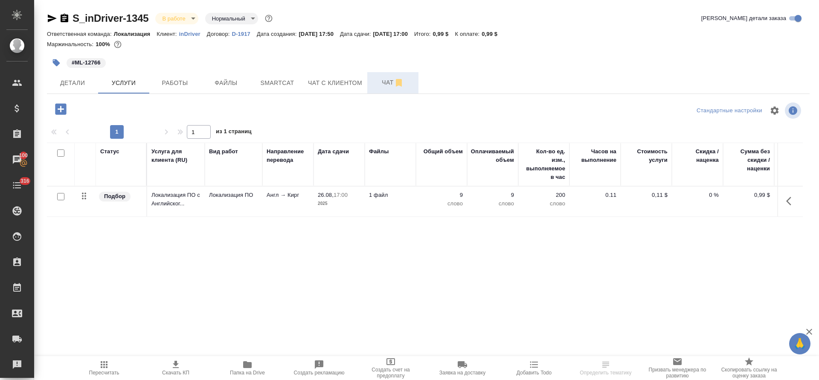
click at [380, 85] on span "Чат" at bounding box center [393, 82] width 41 height 11
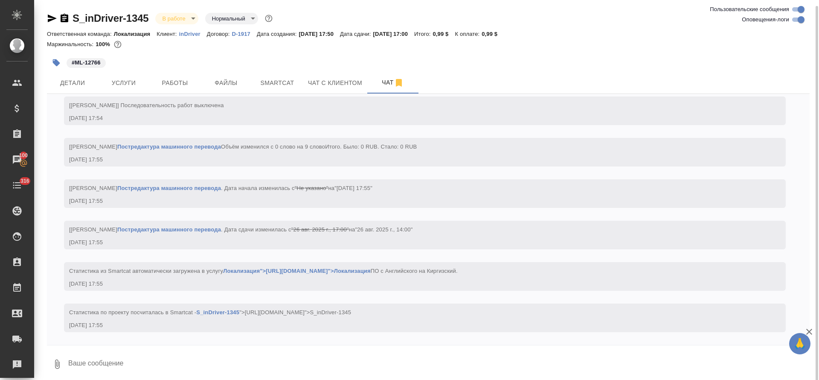
scroll to position [4, 0]
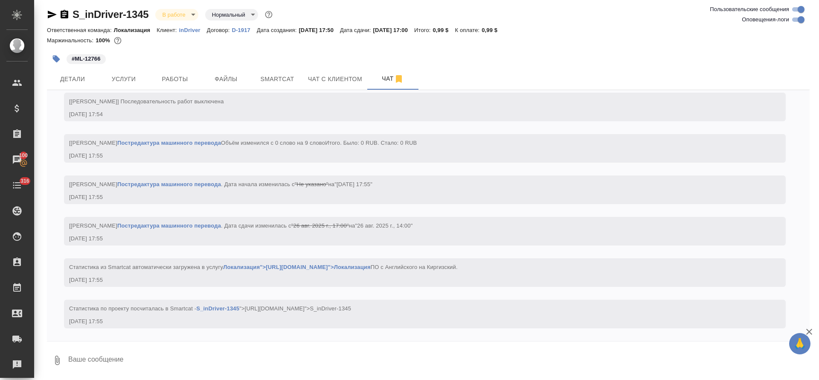
click at [482, 30] on p "К оплате:" at bounding box center [468, 30] width 27 height 6
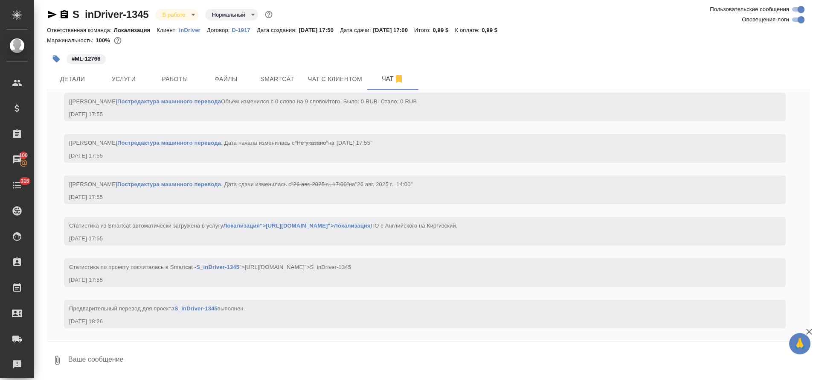
scroll to position [501, 0]
